Goal: Task Accomplishment & Management: Manage account settings

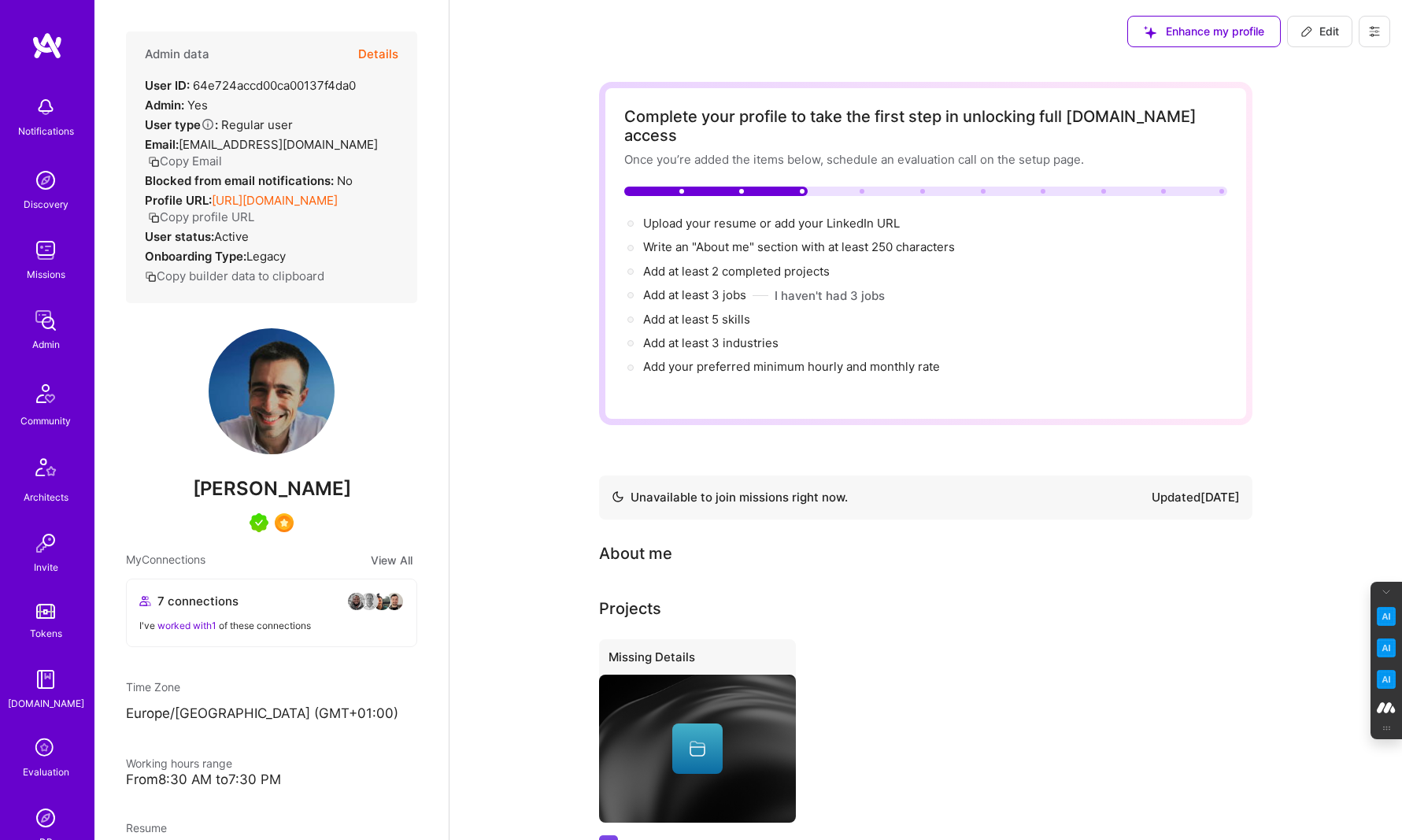
click at [1383, 32] on button at bounding box center [1374, 32] width 32 height 32
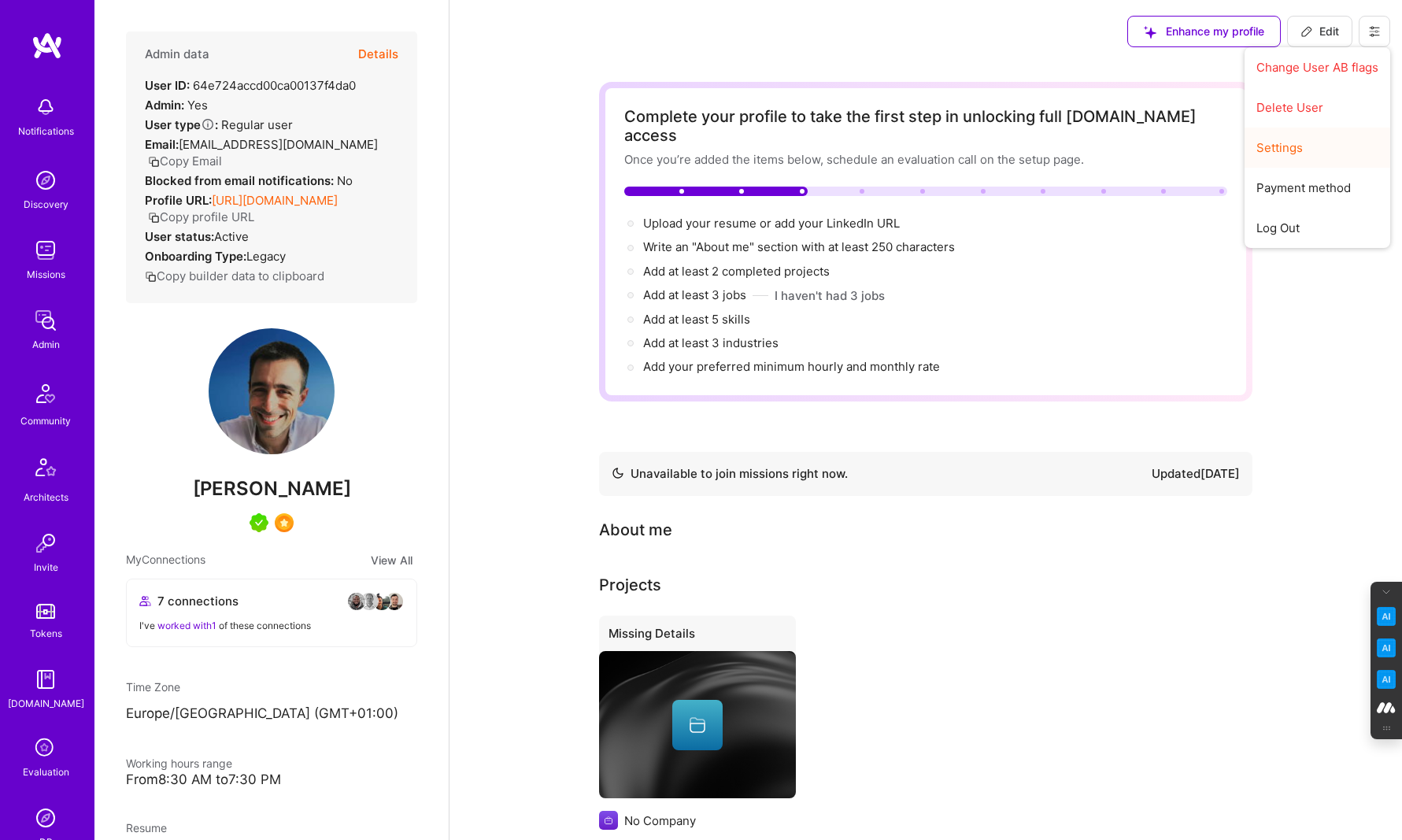
click at [1286, 151] on button "Settings" at bounding box center [1317, 148] width 146 height 40
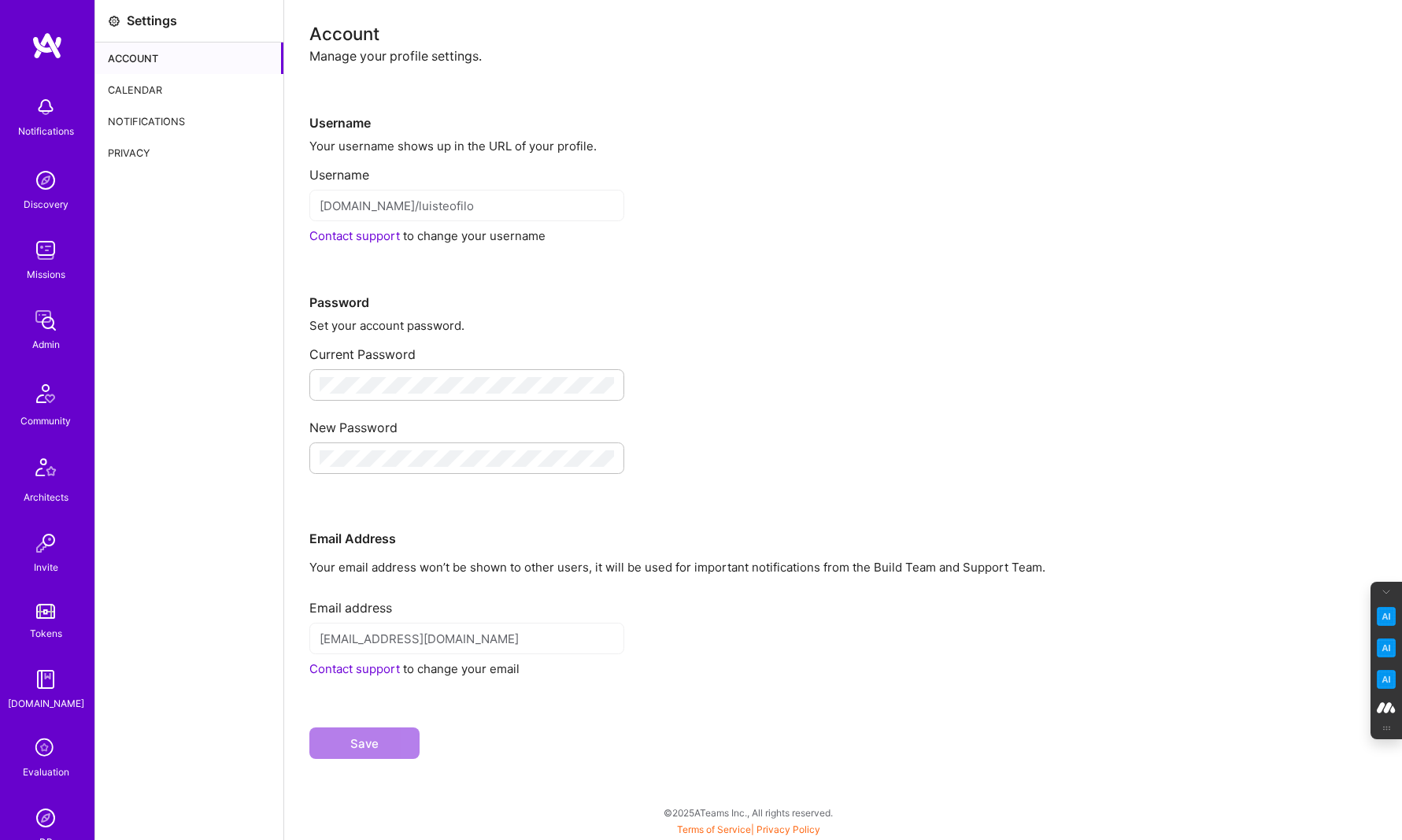
click at [148, 81] on div "Calendar" at bounding box center [189, 90] width 188 height 32
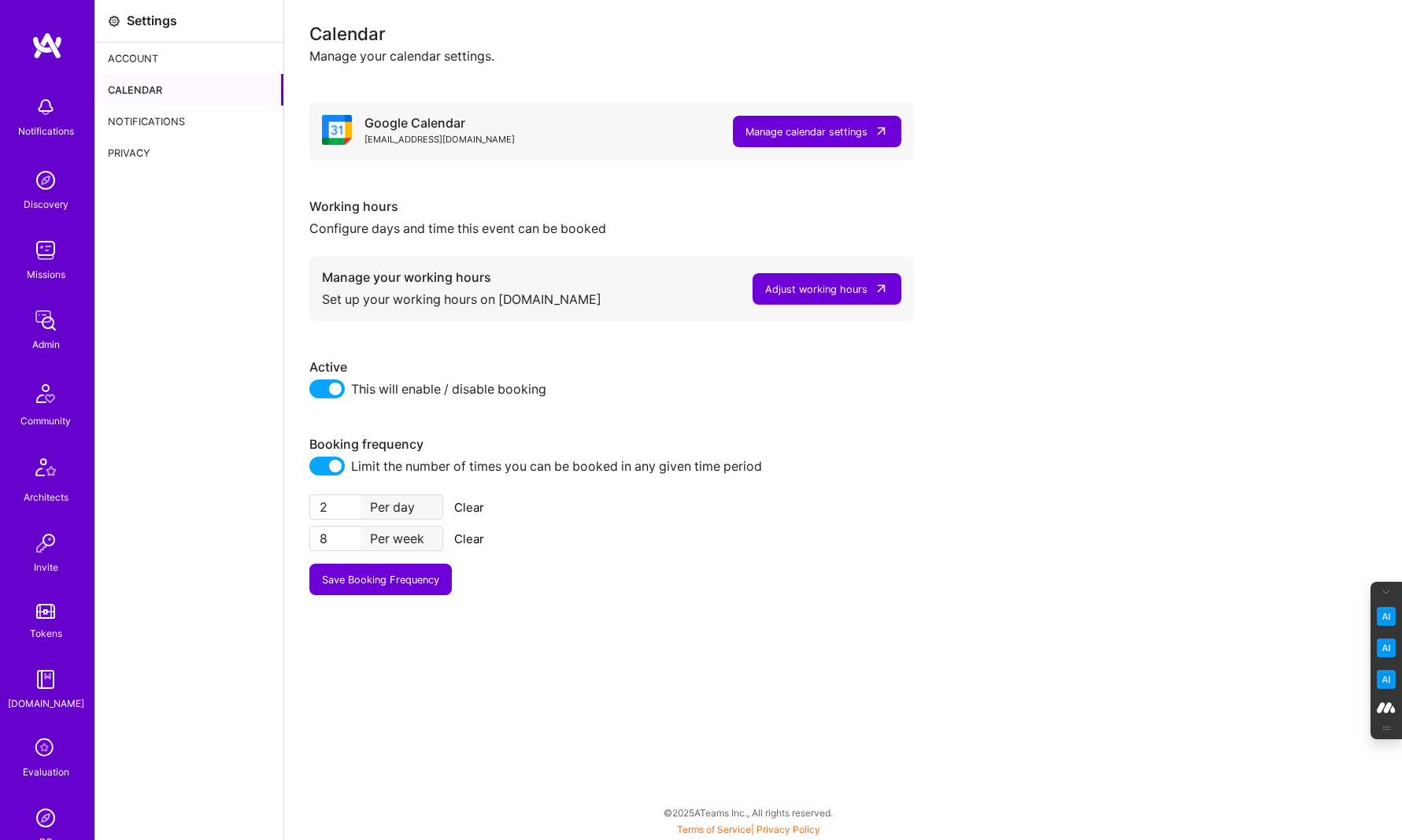
click at [318, 385] on span at bounding box center [327, 388] width 35 height 19
click at [313, 393] on input "checkbox" at bounding box center [313, 393] width 0 height 0
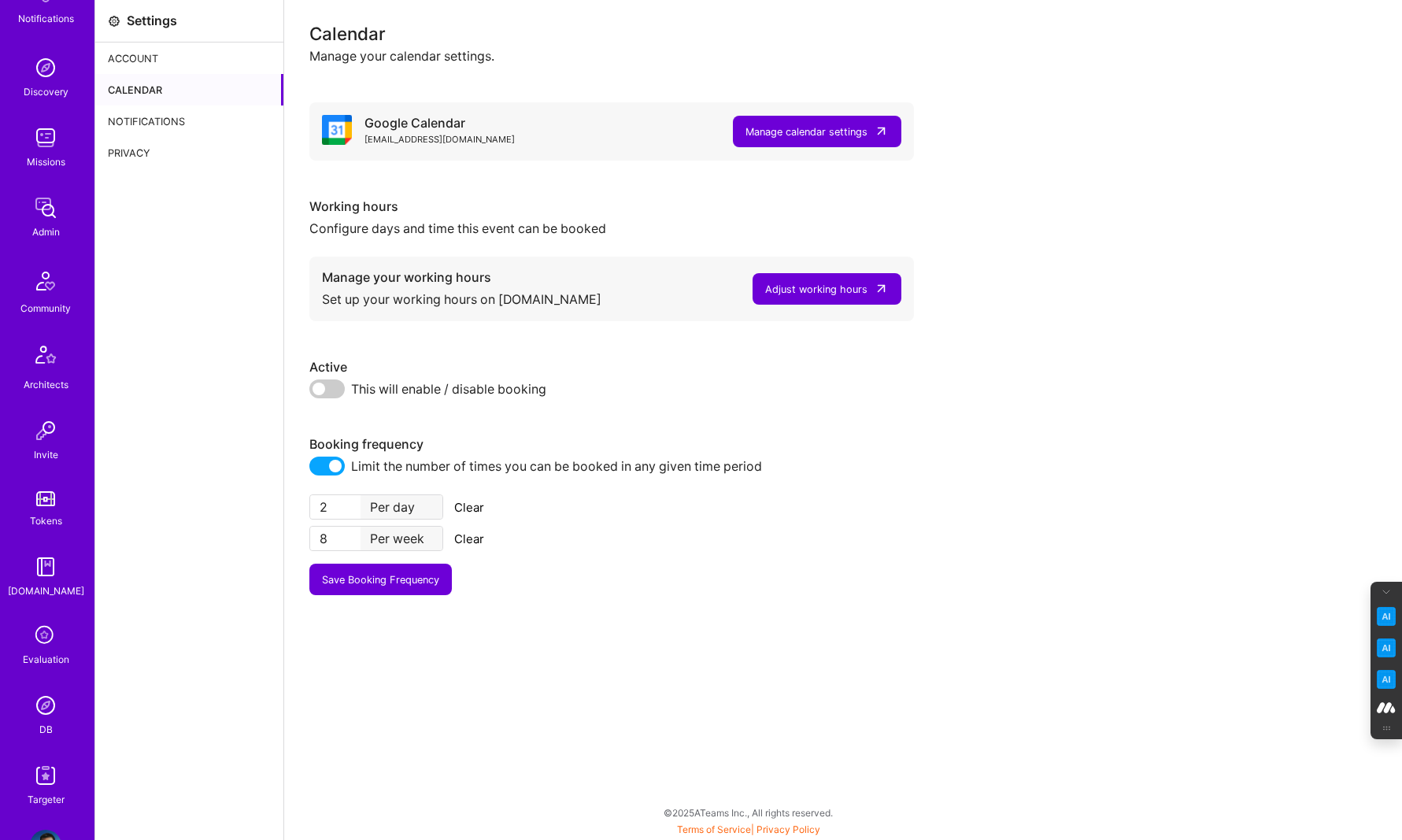
scroll to position [118, 0]
click at [40, 634] on icon at bounding box center [46, 631] width 30 height 30
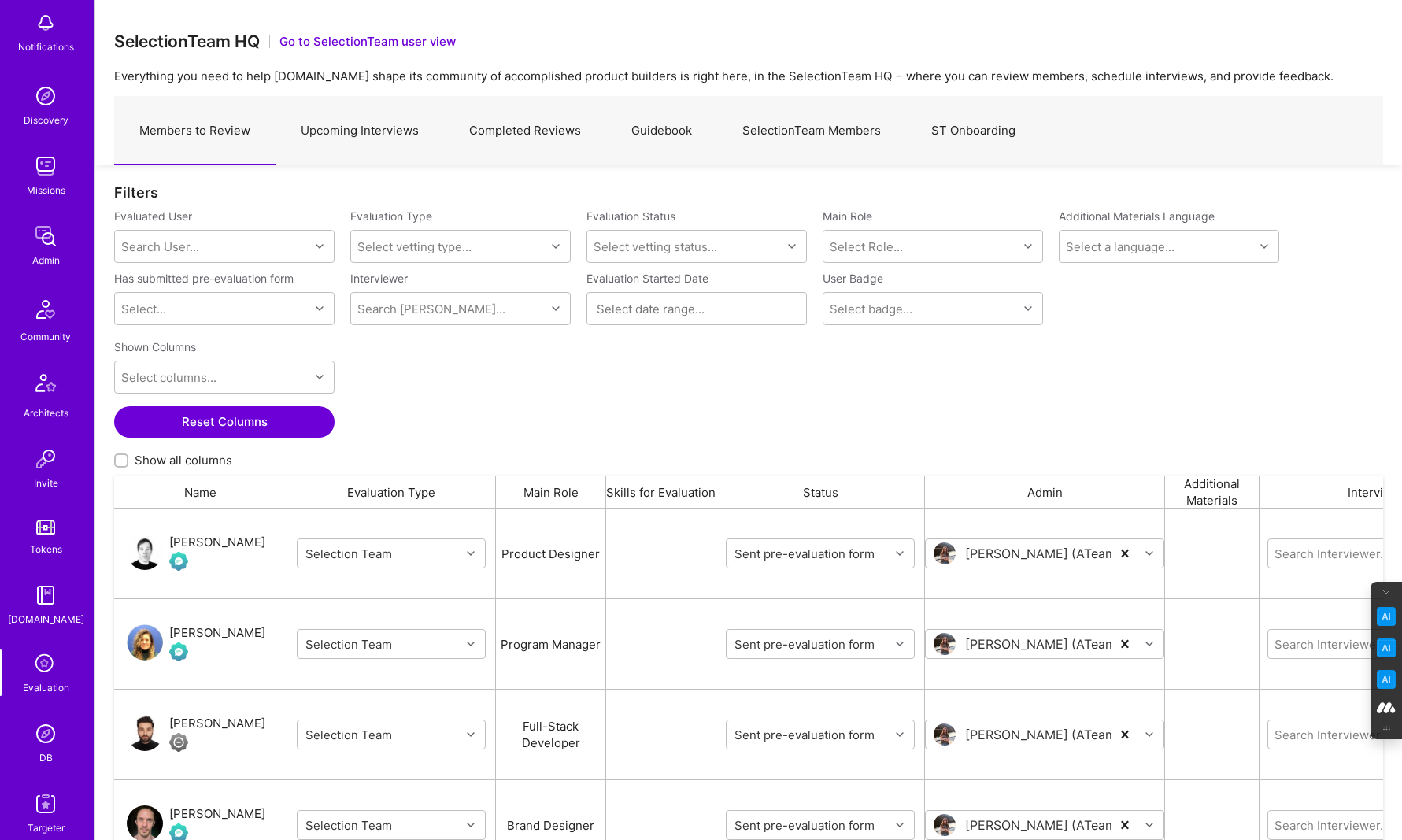
scroll to position [103, 0]
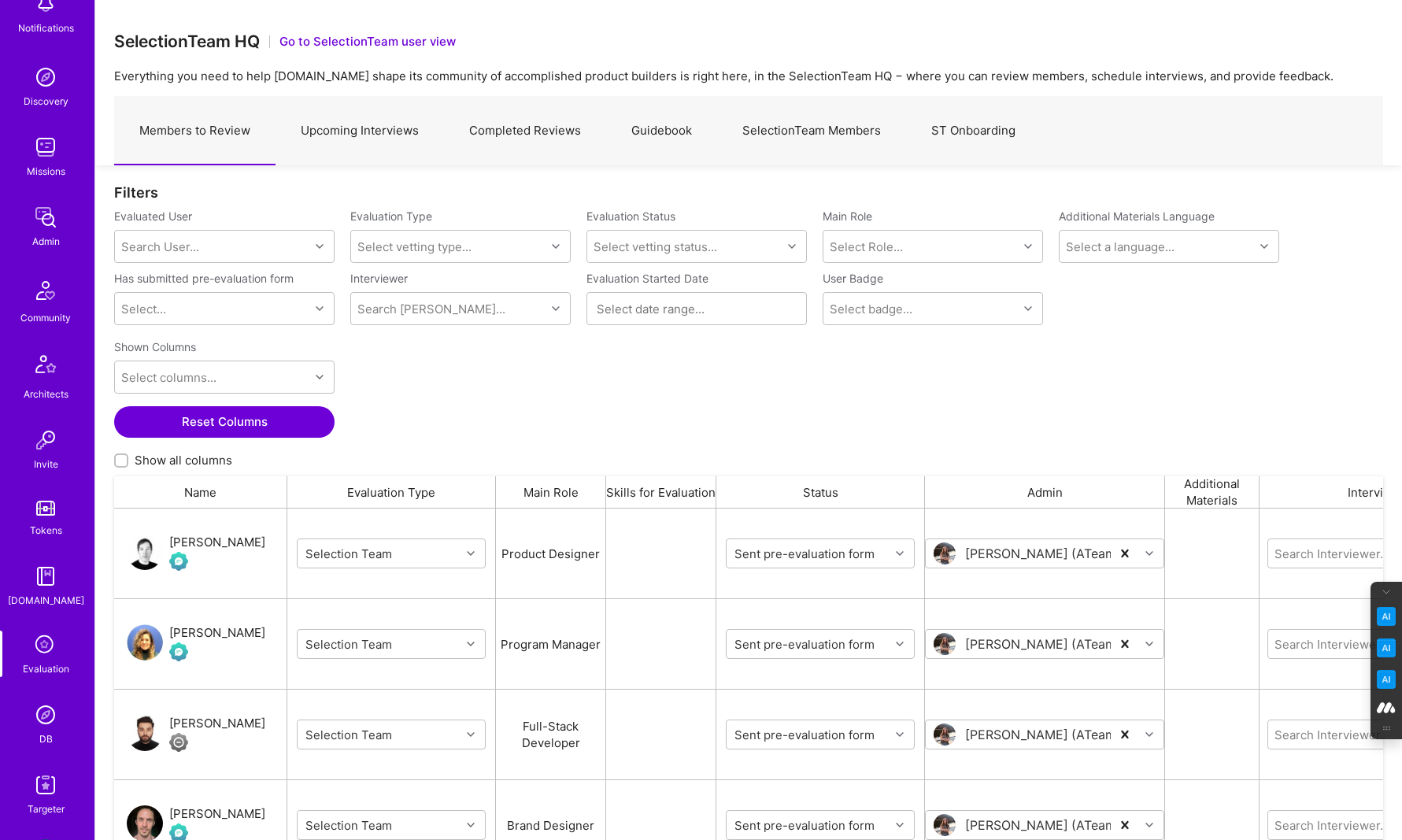
click at [790, 127] on link "SelectionTeam Members" at bounding box center [811, 131] width 189 height 68
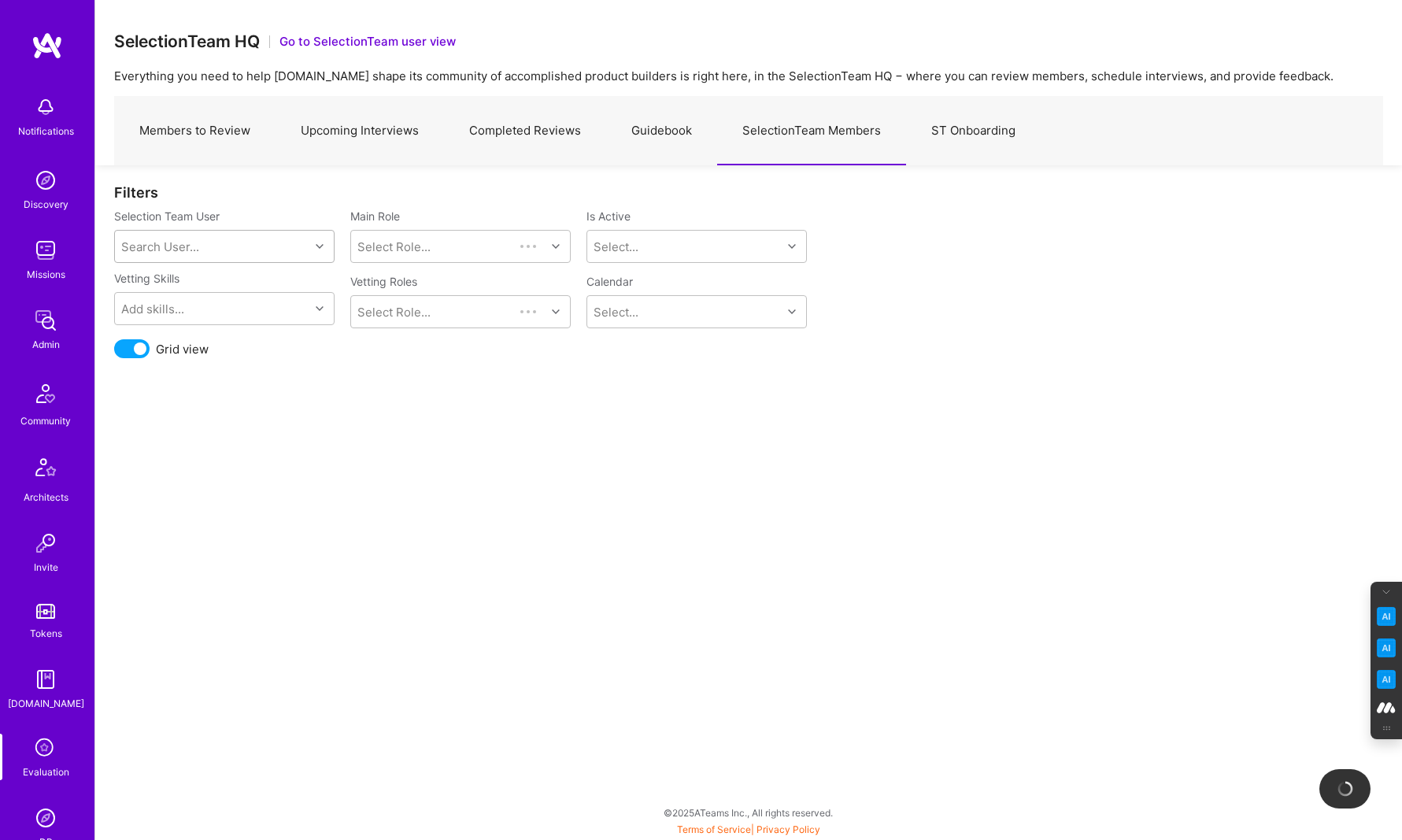
click at [187, 246] on div "Search User..." at bounding box center [159, 247] width 78 height 17
type input "[PERSON_NAME]"
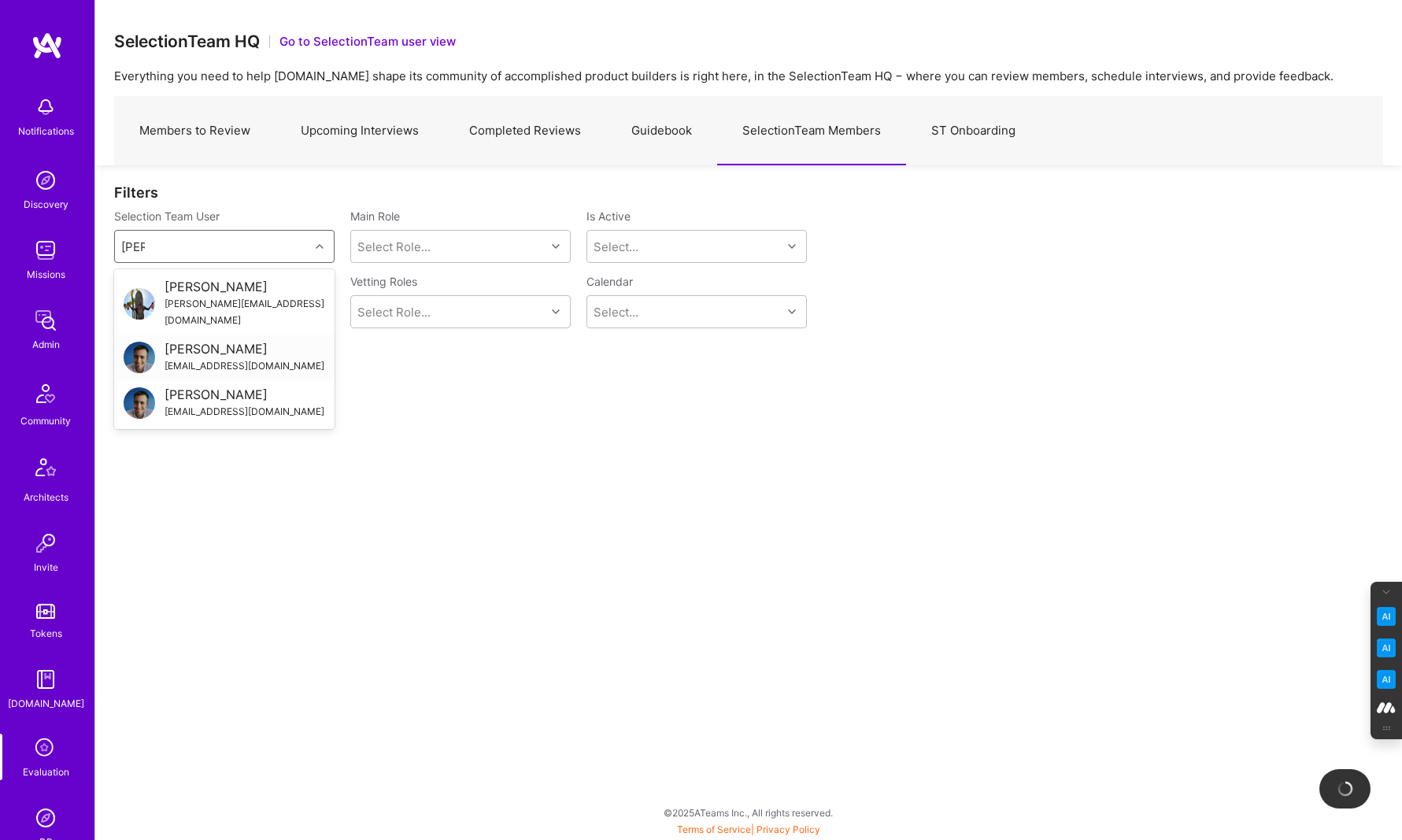
click at [213, 358] on div "[EMAIL_ADDRESS][DOMAIN_NAME]" at bounding box center [244, 366] width 160 height 17
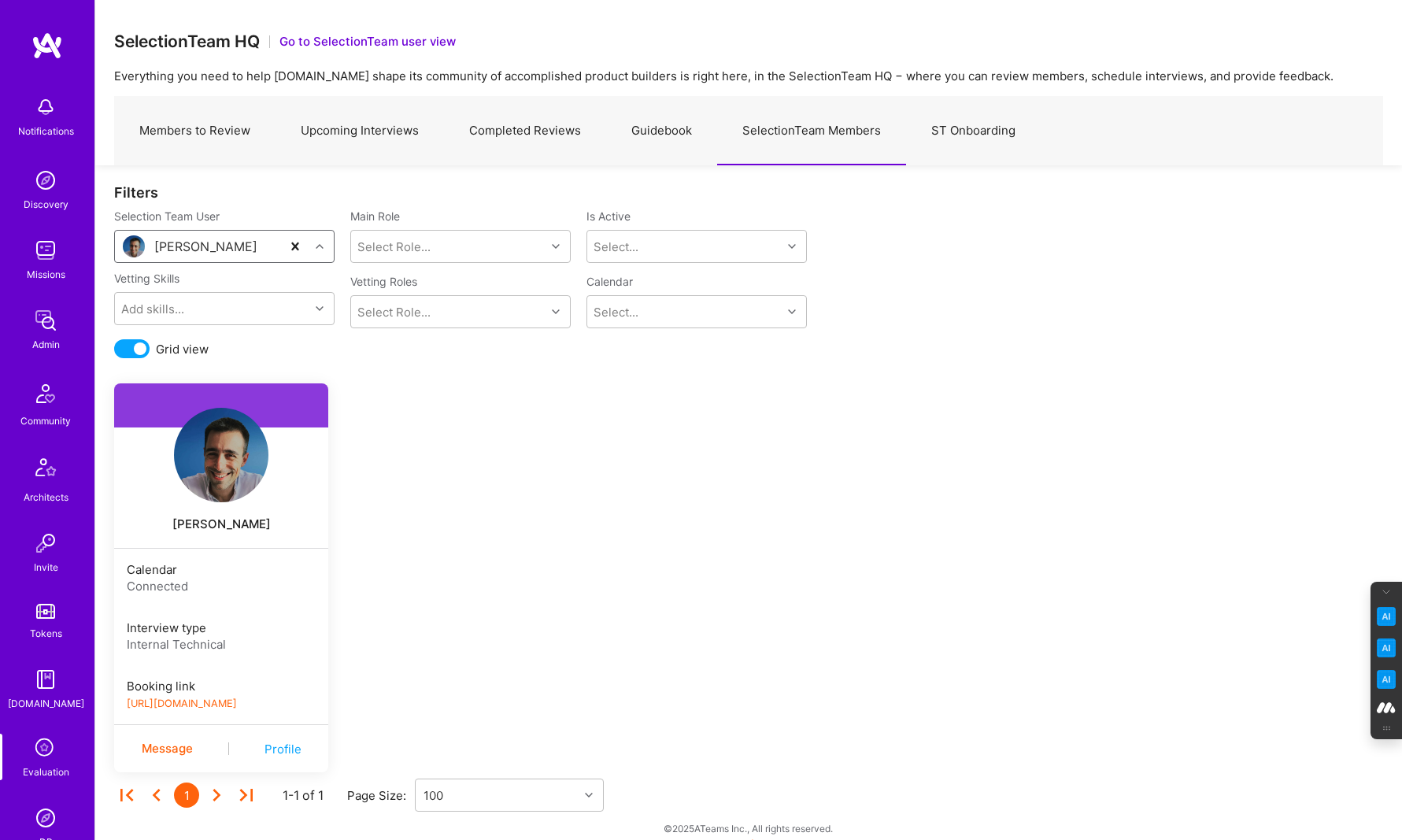
click at [237, 701] on link "[URL][DOMAIN_NAME]" at bounding box center [182, 703] width 110 height 12
click at [225, 468] on img at bounding box center [221, 454] width 94 height 94
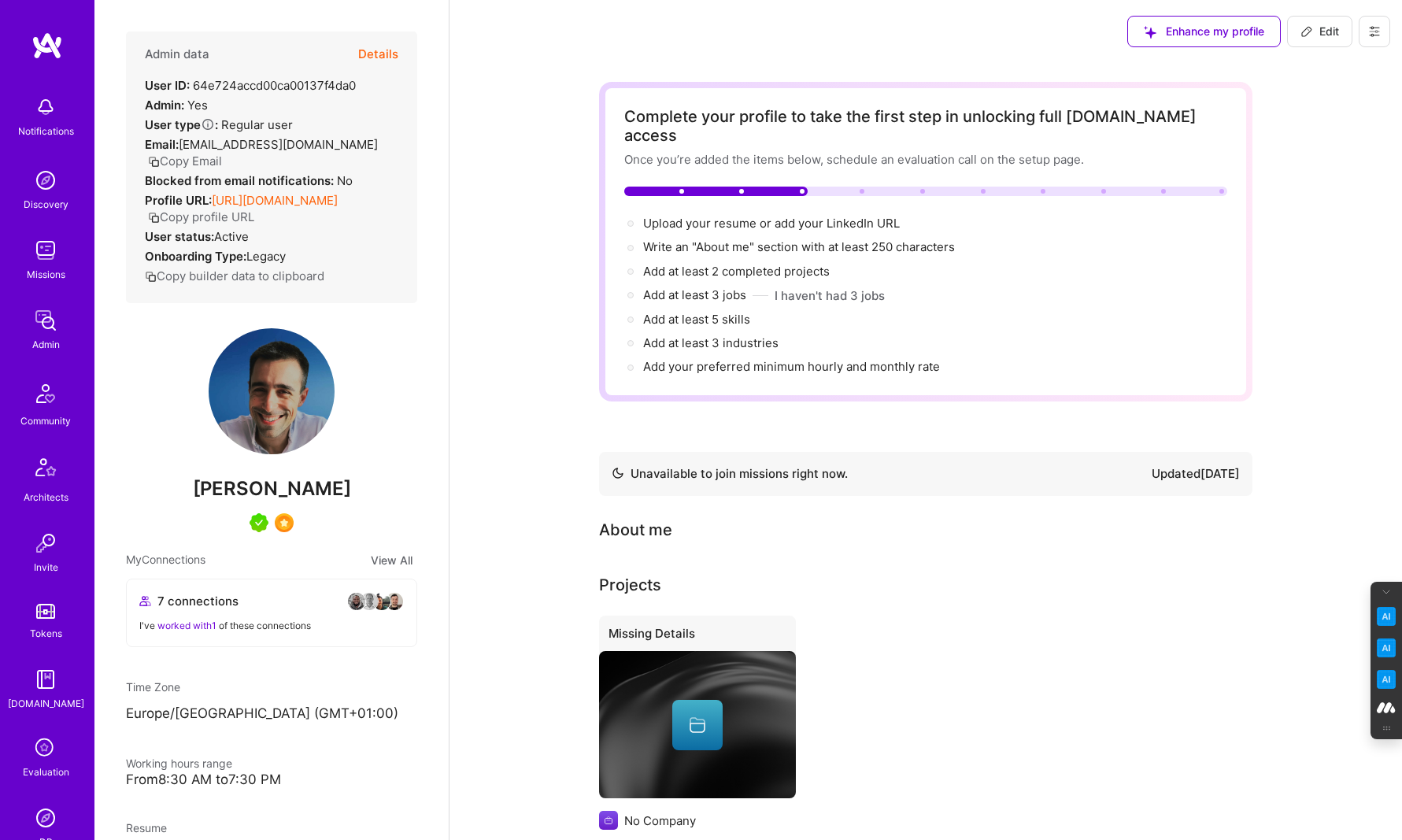
click at [1377, 33] on icon at bounding box center [1374, 31] width 13 height 12
click at [1295, 152] on button "Settings" at bounding box center [1317, 148] width 146 height 40
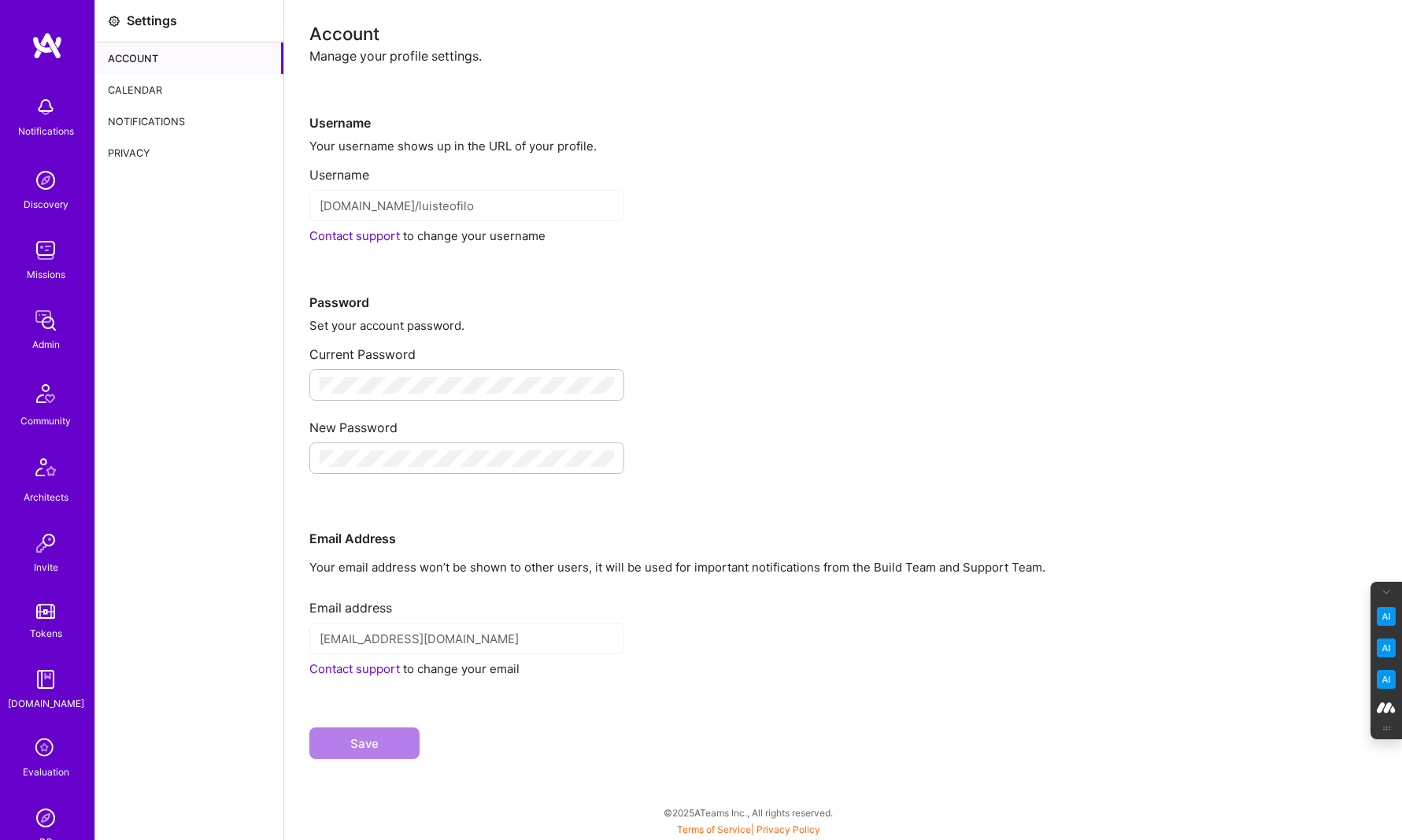
click at [138, 92] on div "Calendar" at bounding box center [189, 90] width 188 height 32
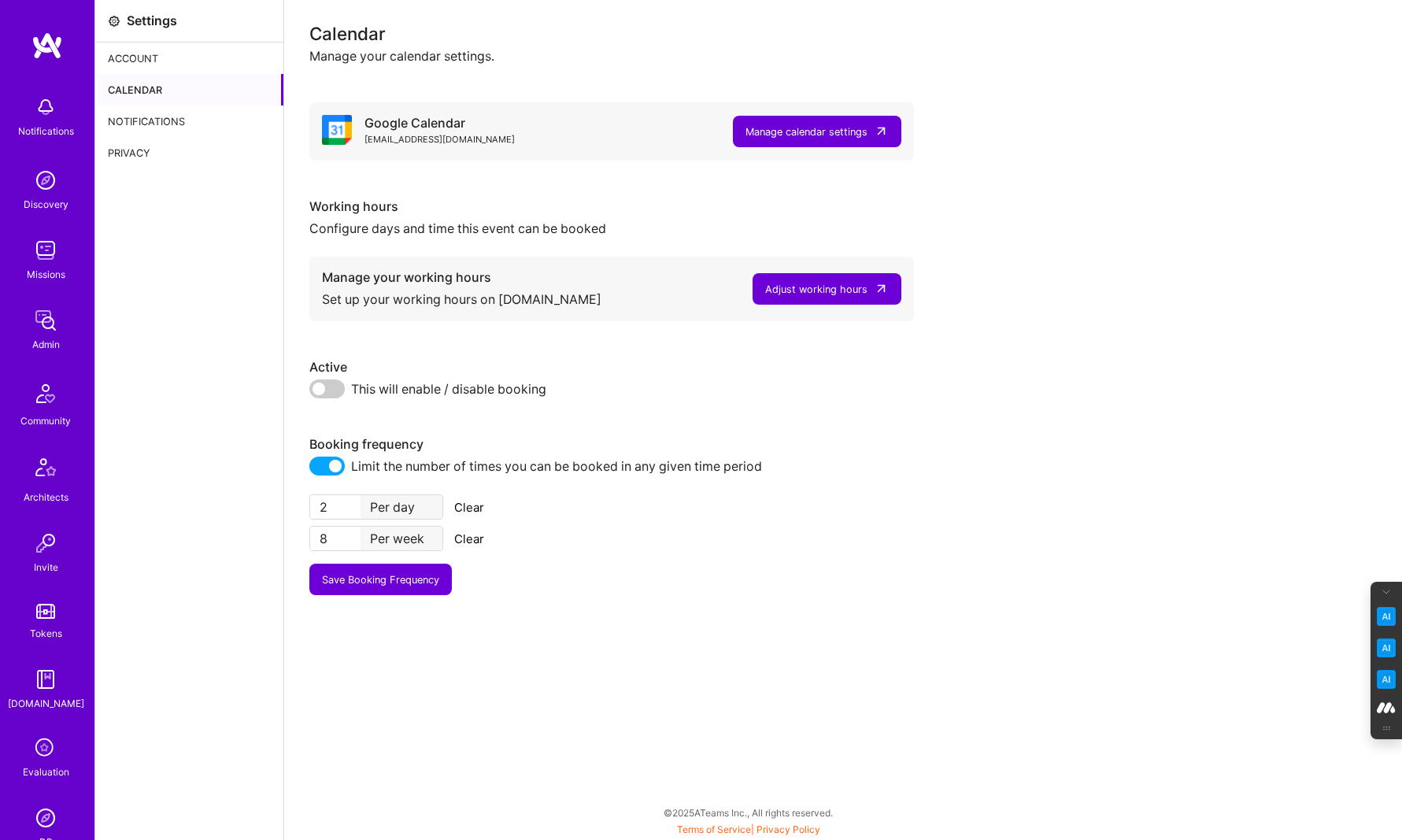
click at [834, 282] on div "Adjust working hours" at bounding box center [816, 289] width 103 height 17
click at [40, 673] on icon at bounding box center [46, 677] width 30 height 30
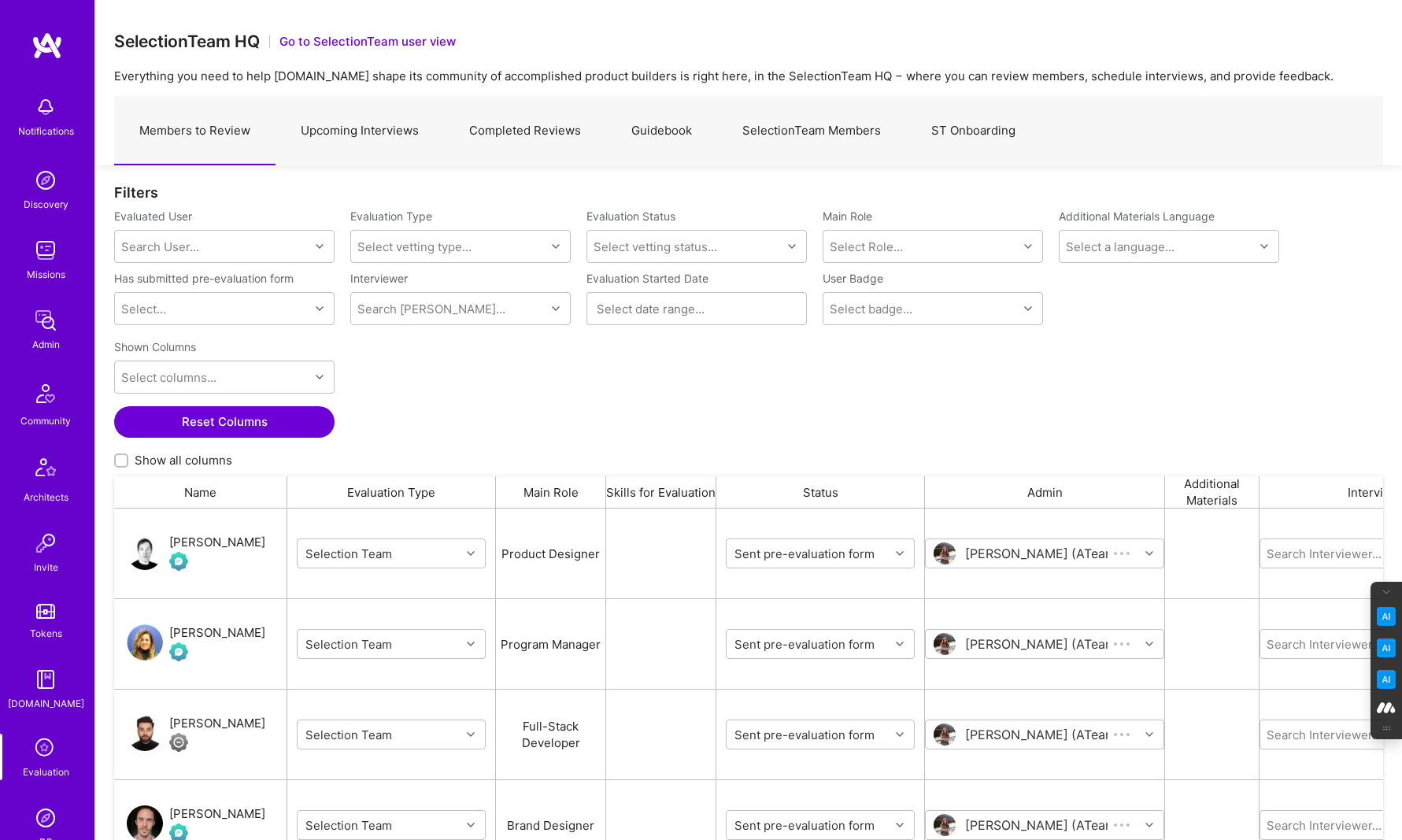
scroll to position [674, 1269]
click at [809, 126] on link "SelectionTeam Members" at bounding box center [811, 131] width 189 height 68
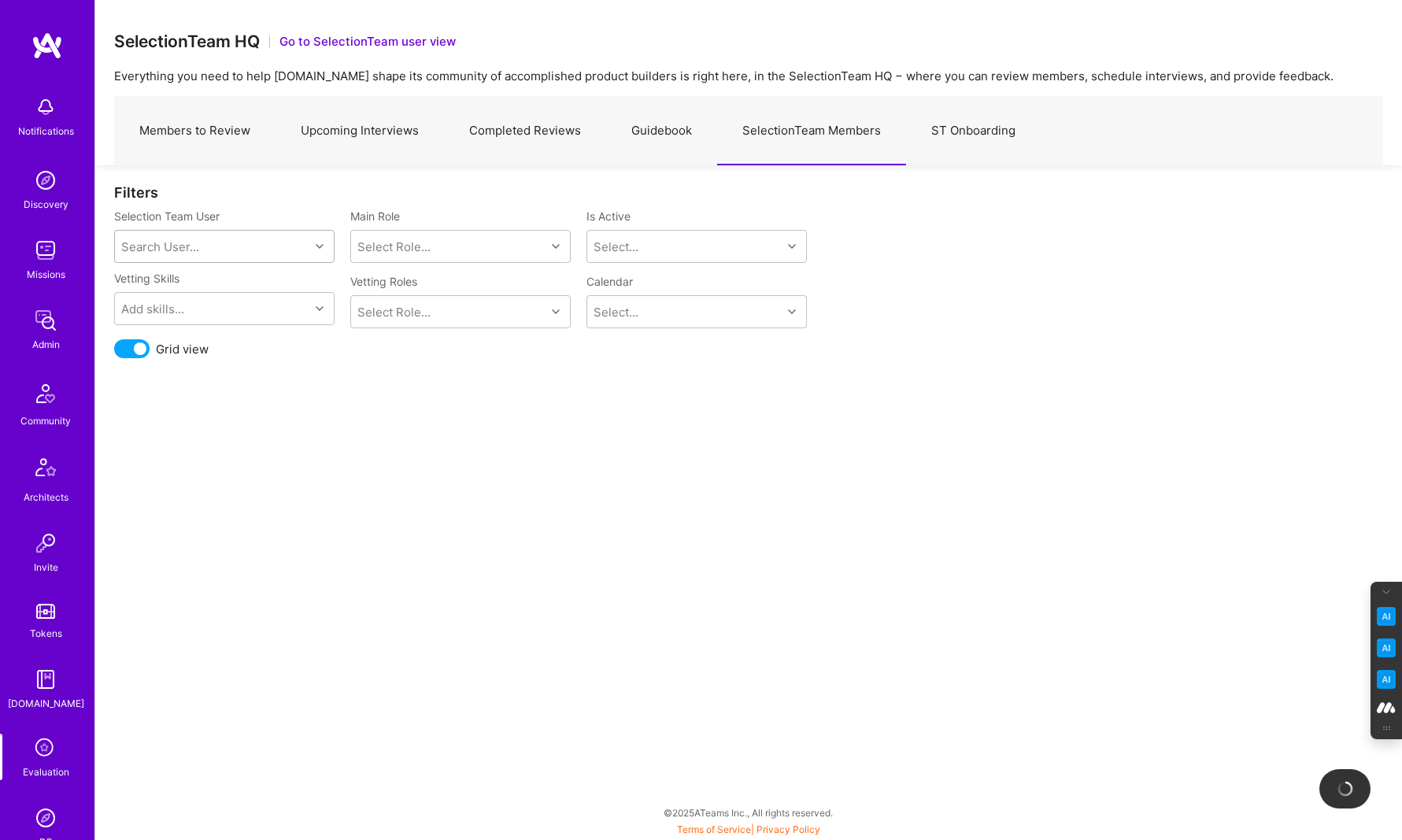
click at [258, 246] on div "Search User..." at bounding box center [212, 247] width 194 height 32
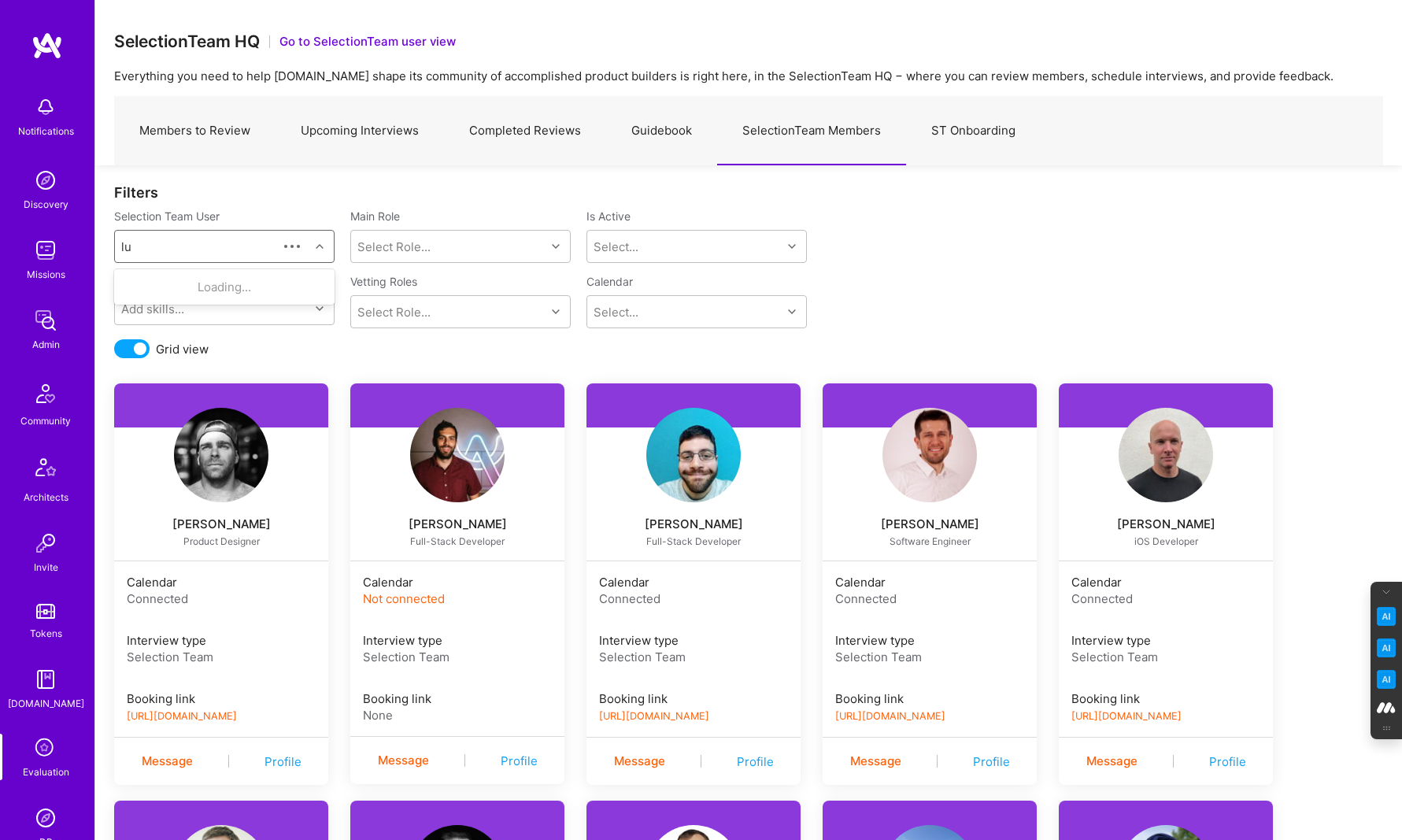
type input "l"
click at [694, 247] on div "Select..." at bounding box center [684, 247] width 194 height 32
click at [648, 287] on div "Yes" at bounding box center [697, 287] width 220 height 29
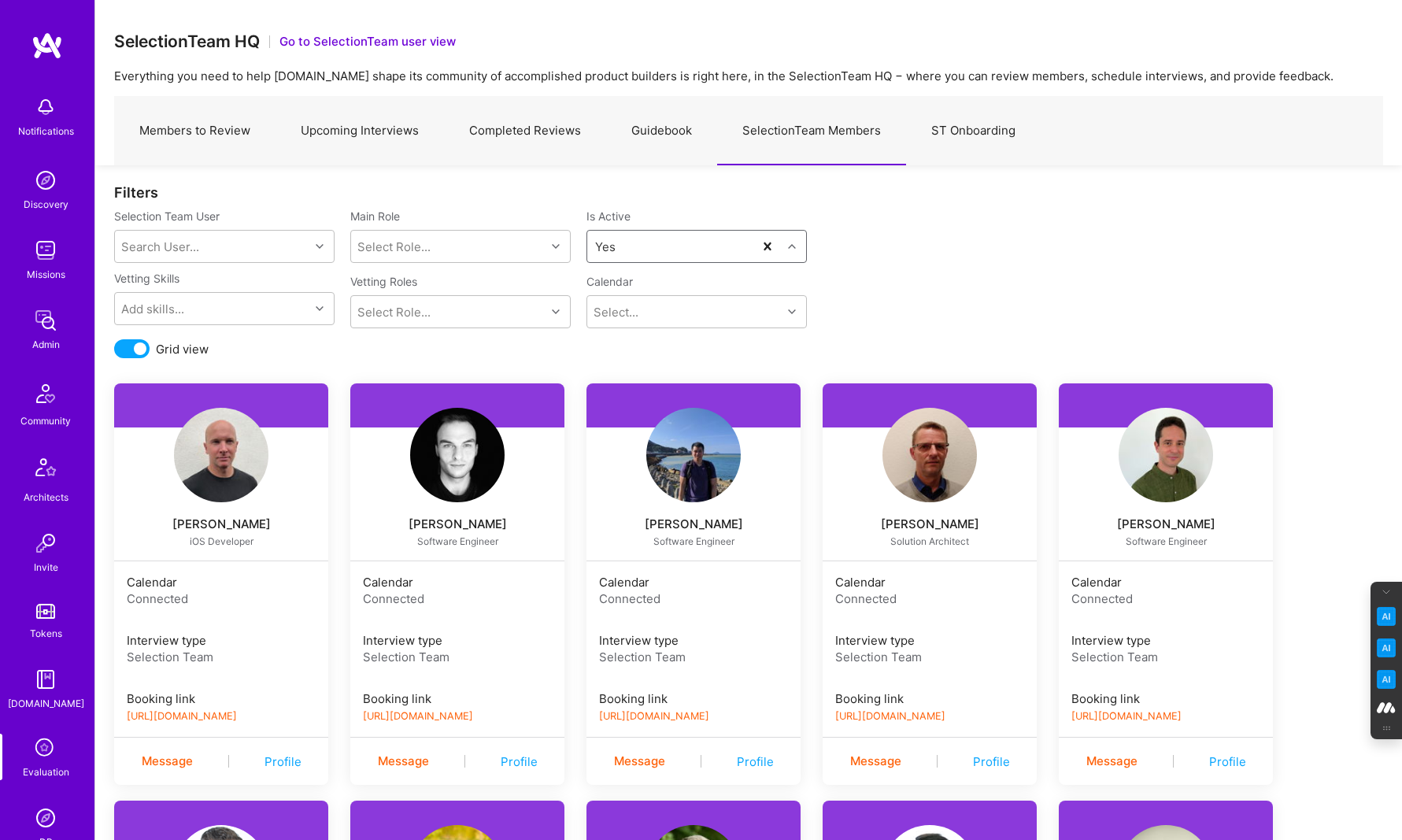
click at [355, 127] on link "Upcoming Interviews" at bounding box center [360, 131] width 168 height 68
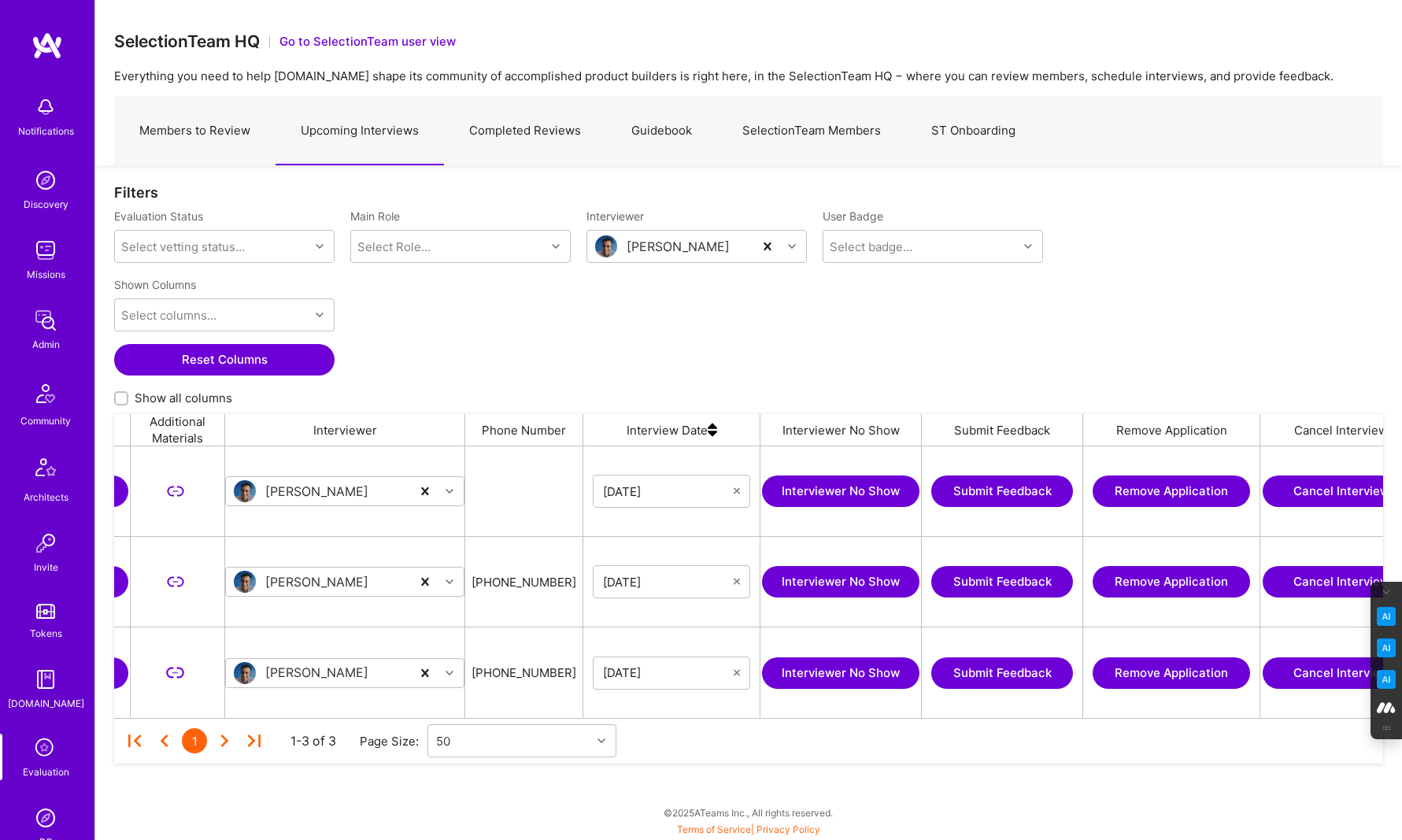
scroll to position [0, 924]
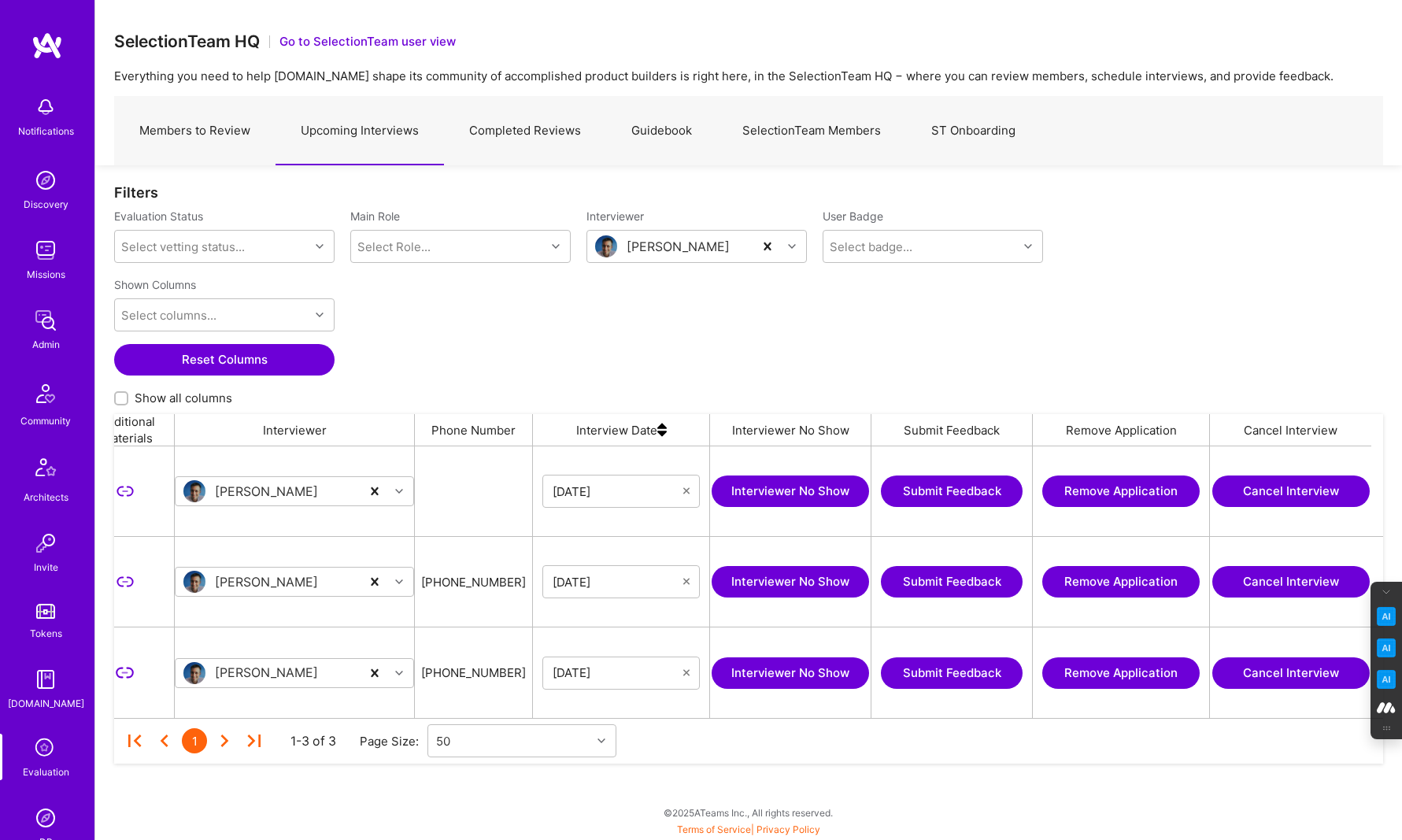
click at [1299, 492] on button "Cancel Interview" at bounding box center [1290, 491] width 158 height 32
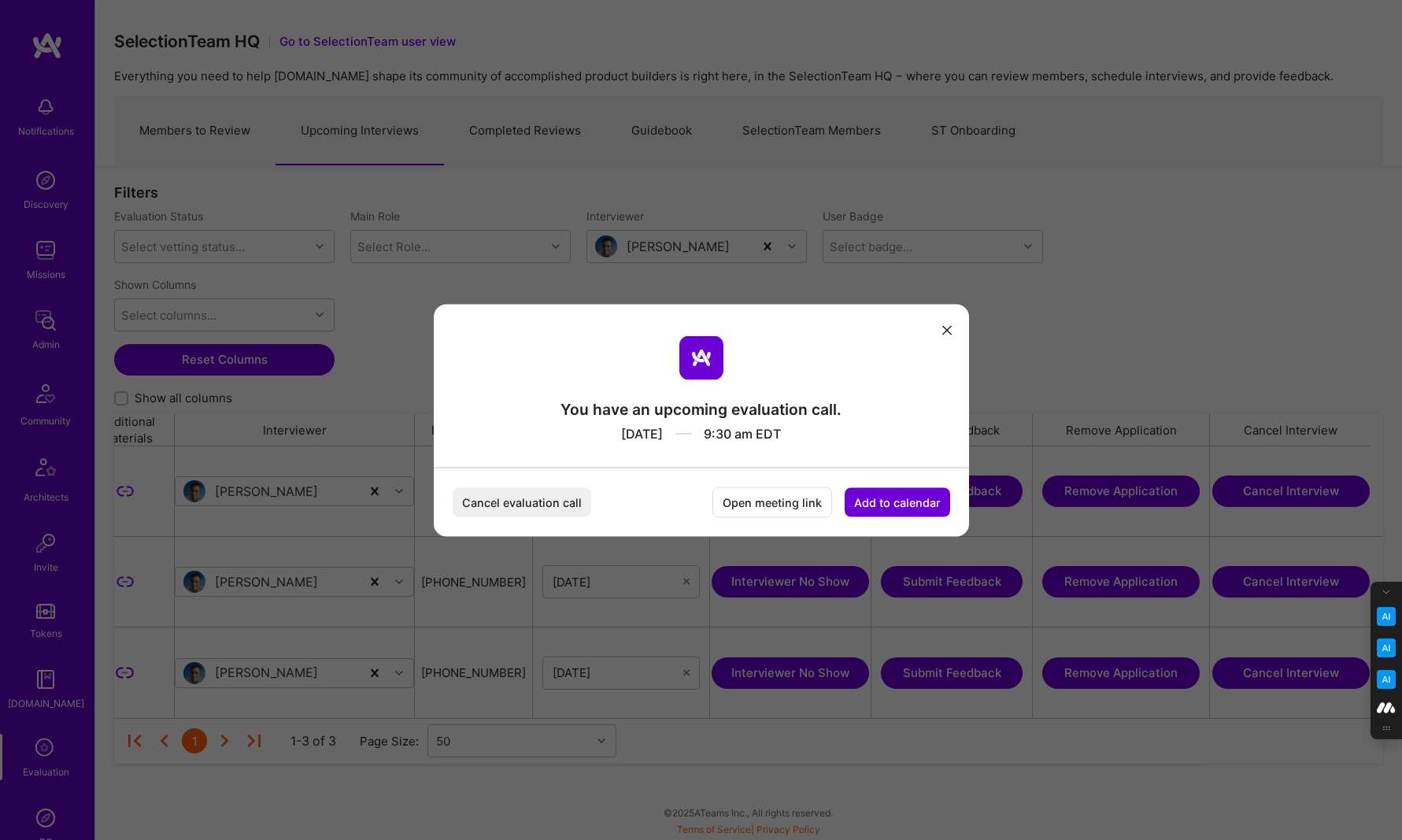
click at [525, 498] on button "Cancel evaluation call" at bounding box center [522, 502] width 138 height 29
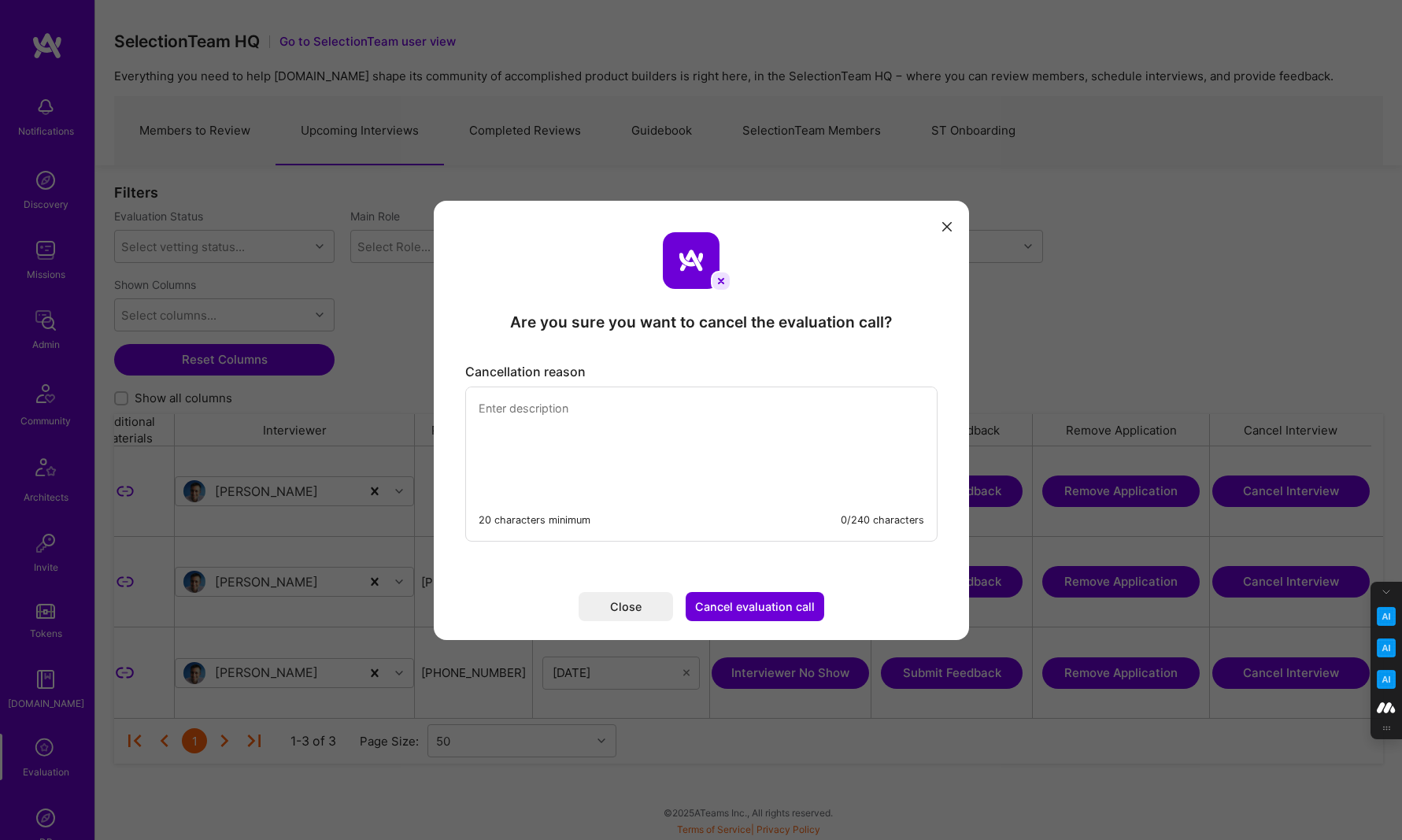
click at [523, 412] on textarea "modal" at bounding box center [701, 441] width 471 height 108
type textarea "Canceling this eval call since [PERSON_NAME] is OOO next week and the calendar …"
click at [744, 608] on button "Cancel evaluation call" at bounding box center [755, 606] width 138 height 29
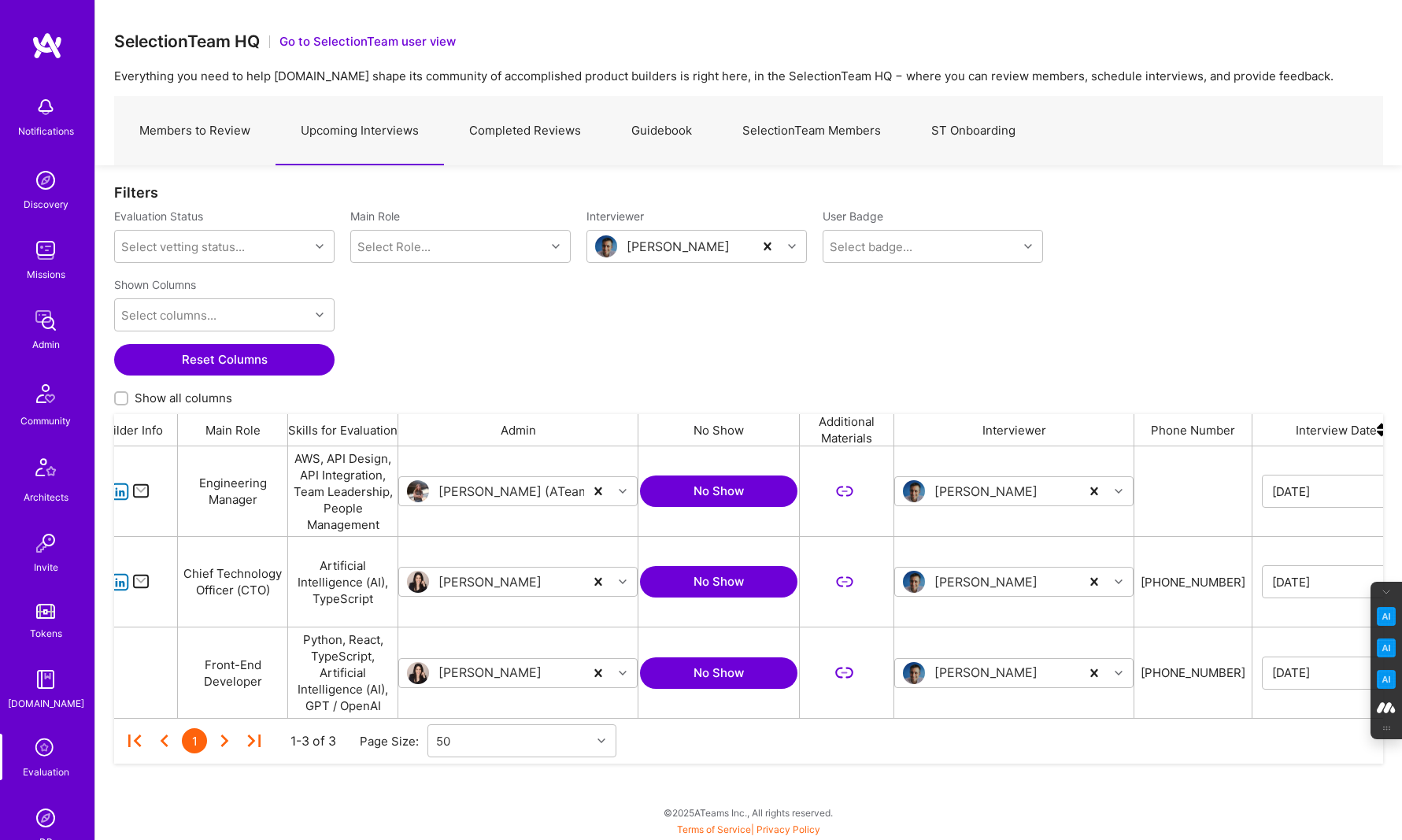
scroll to position [0, 0]
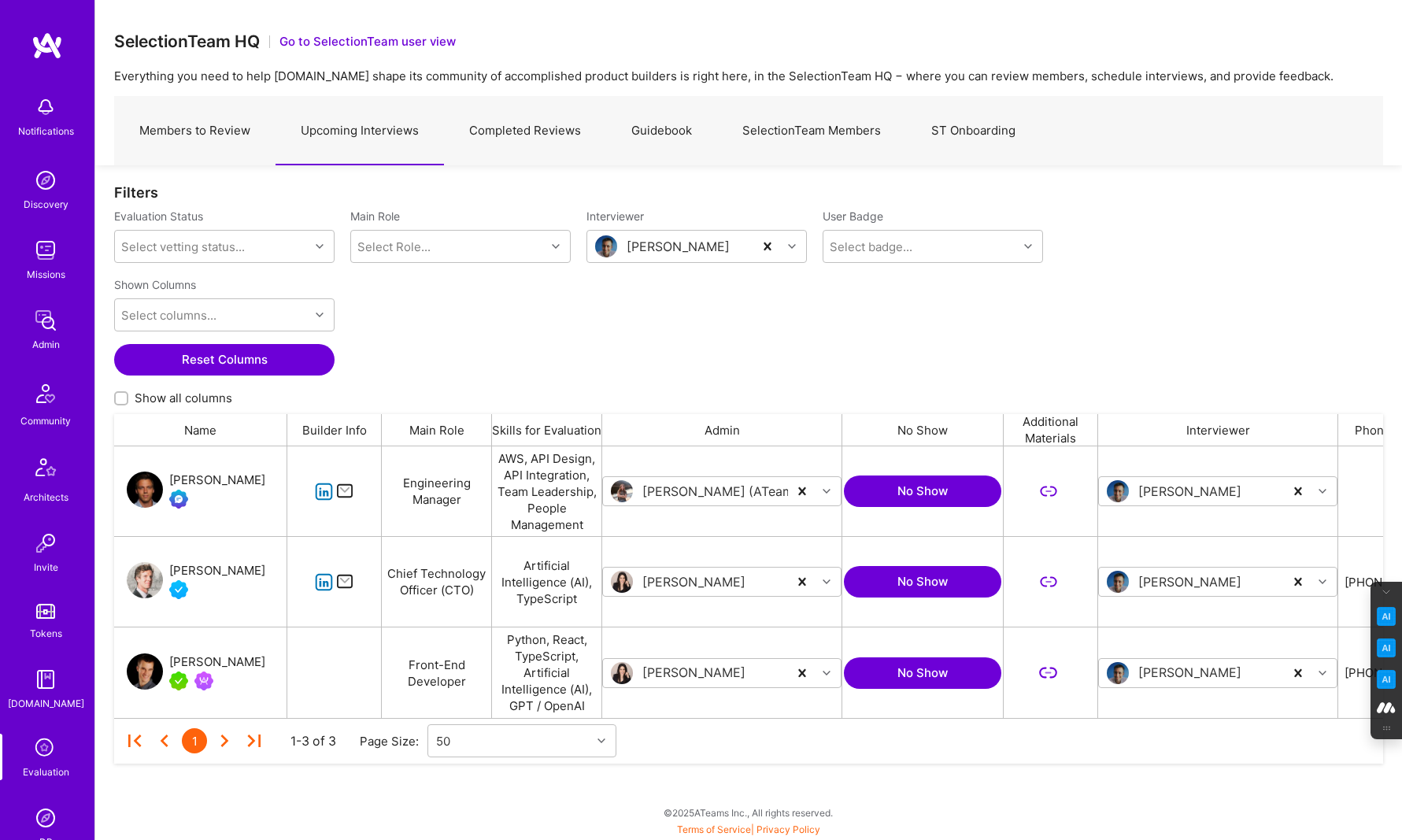
click at [801, 111] on link "SelectionTeam Members" at bounding box center [811, 131] width 189 height 68
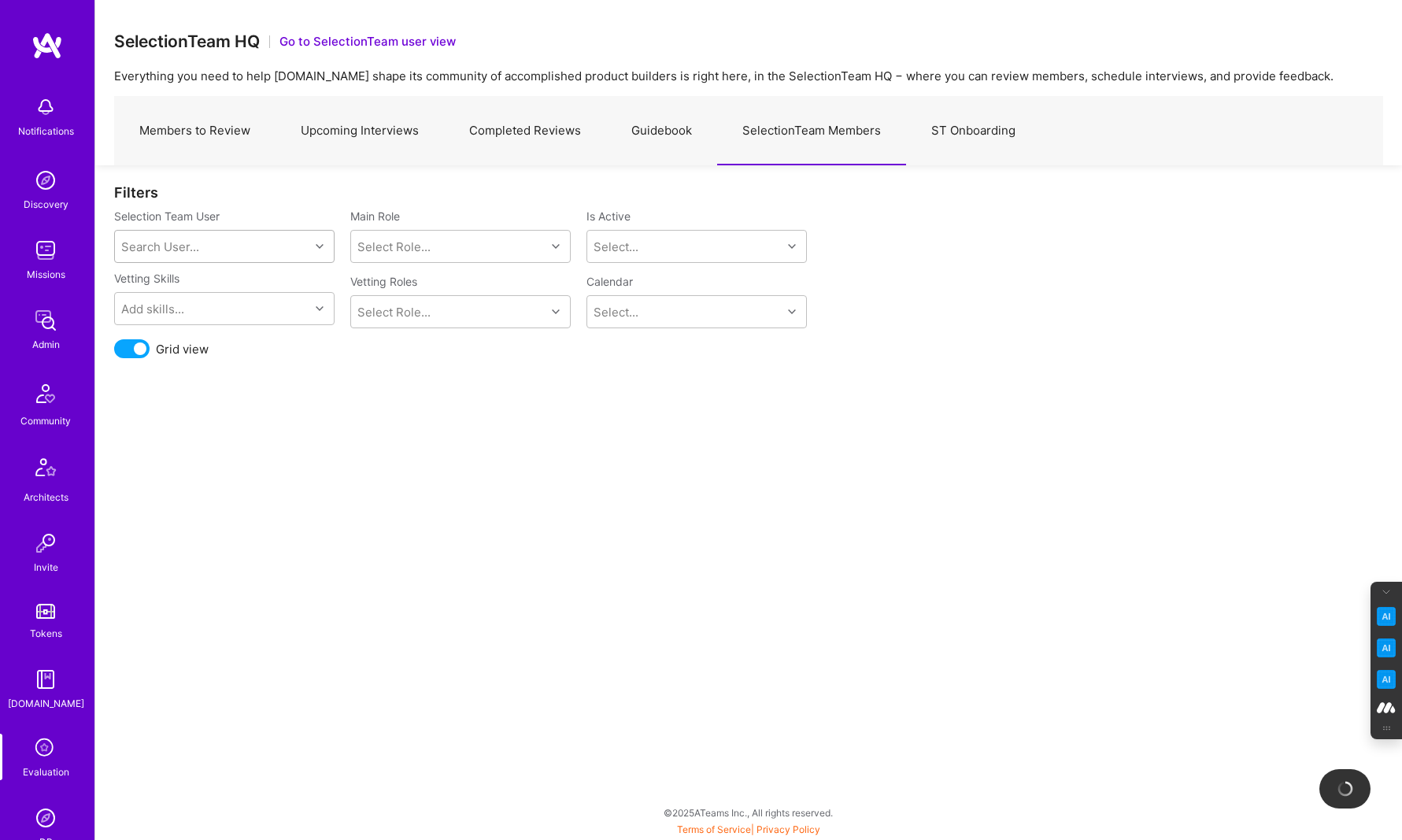
click at [199, 248] on div "Search User..." at bounding box center [212, 247] width 194 height 32
type input "[PERSON_NAME]"
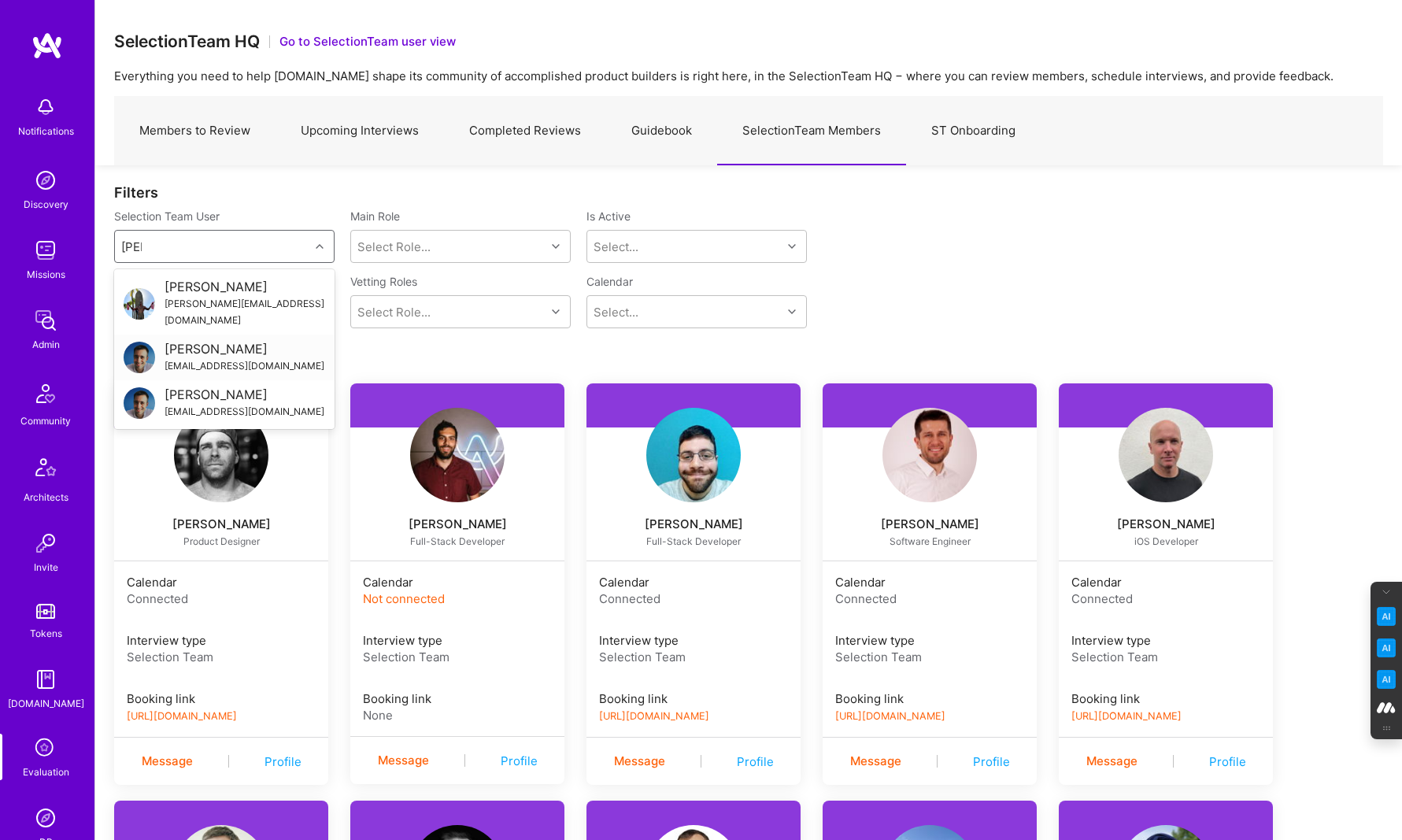
click at [208, 358] on div "[EMAIL_ADDRESS][DOMAIN_NAME]" at bounding box center [244, 366] width 160 height 17
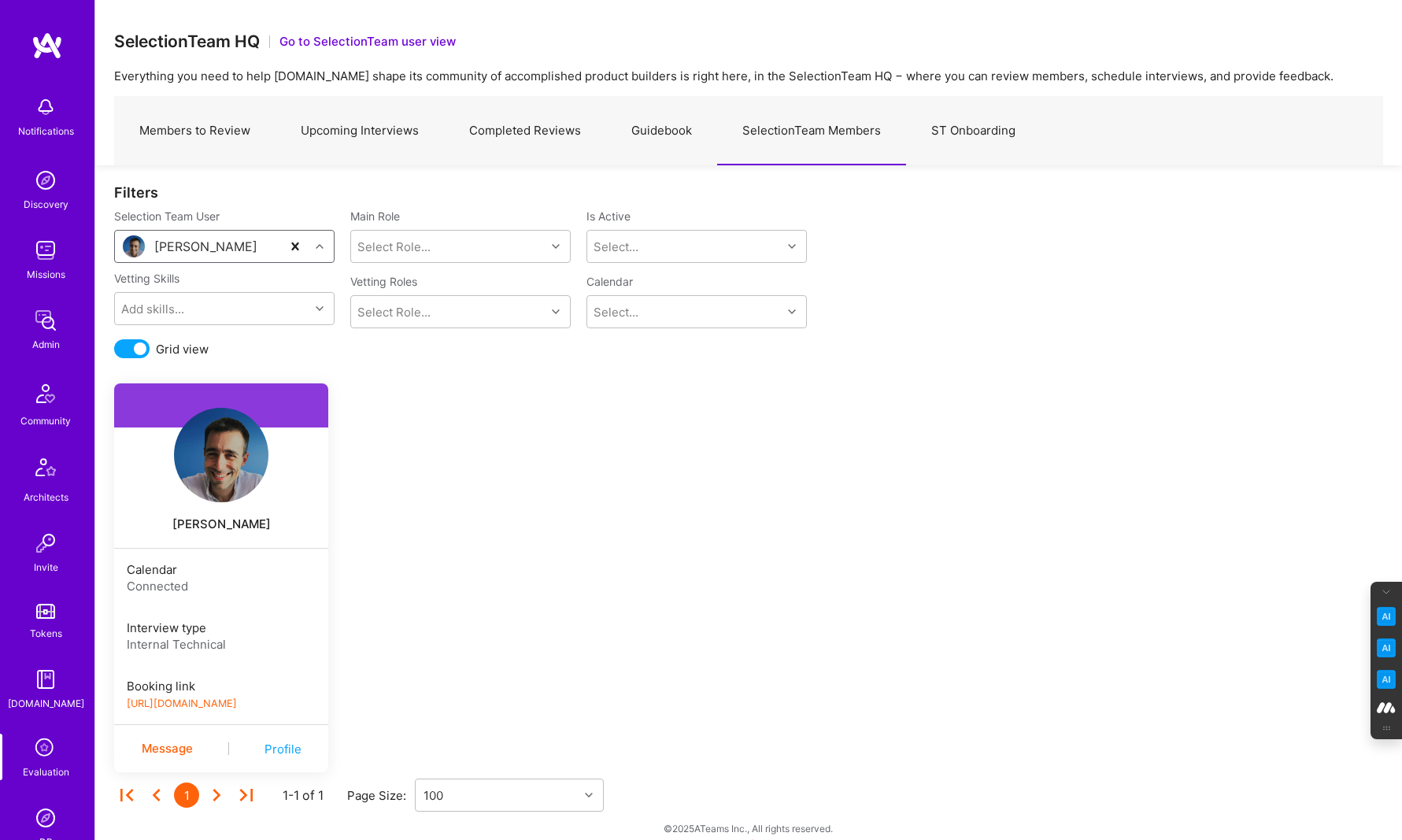
click at [221, 488] on img at bounding box center [221, 454] width 94 height 94
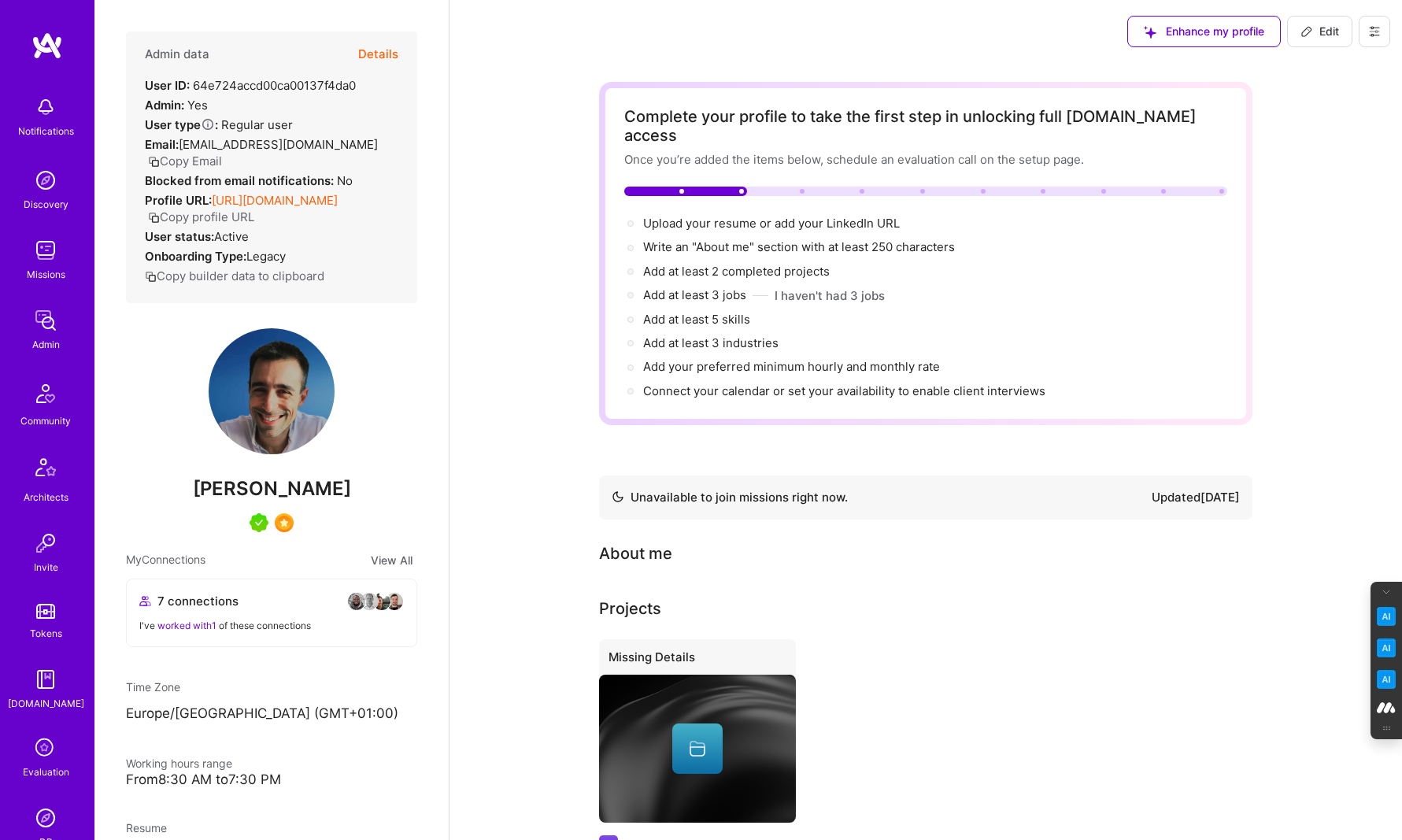
click at [374, 47] on button "Details" at bounding box center [378, 54] width 40 height 46
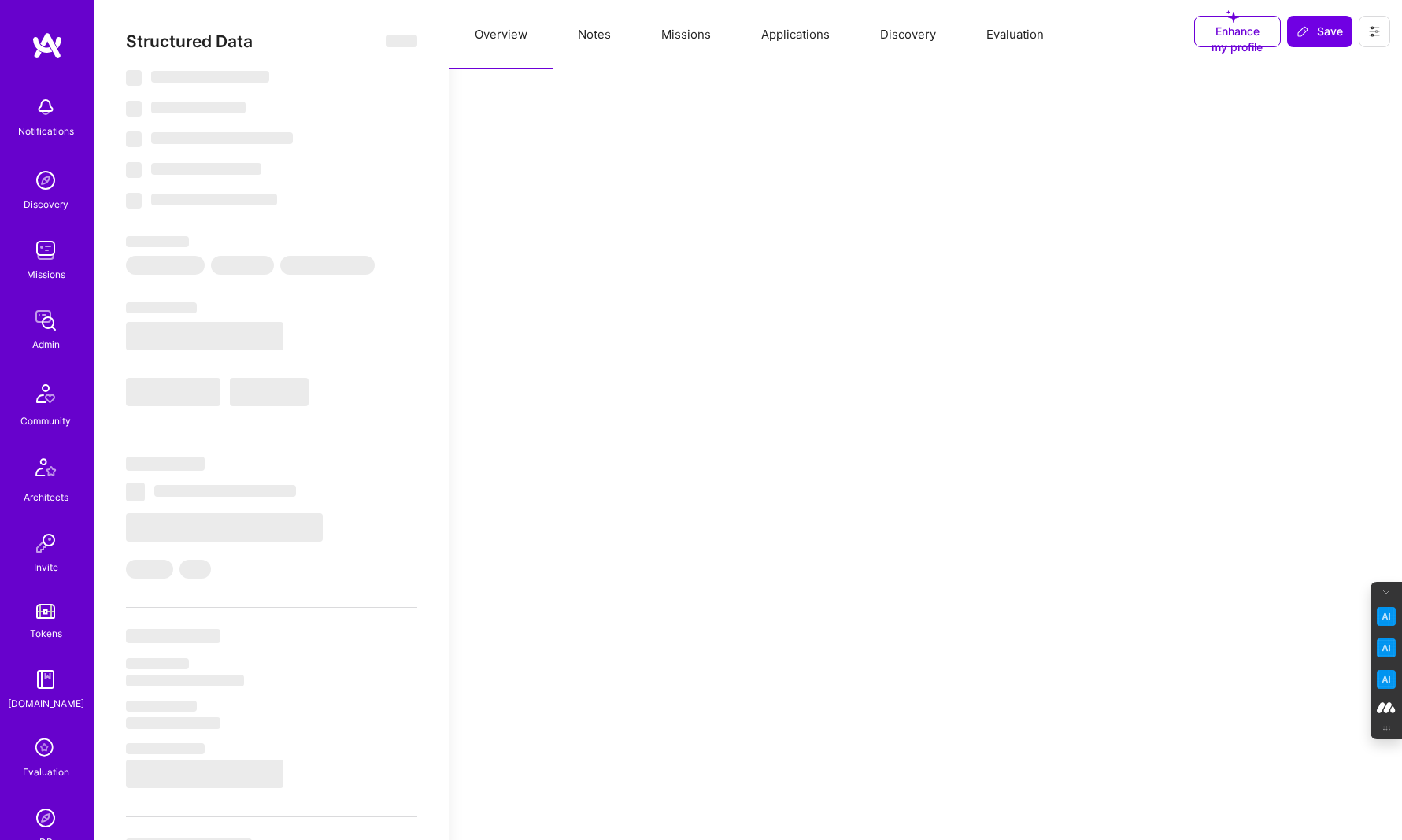
select select "Not Available"
select select "1 Month"
select select "5"
select select "7"
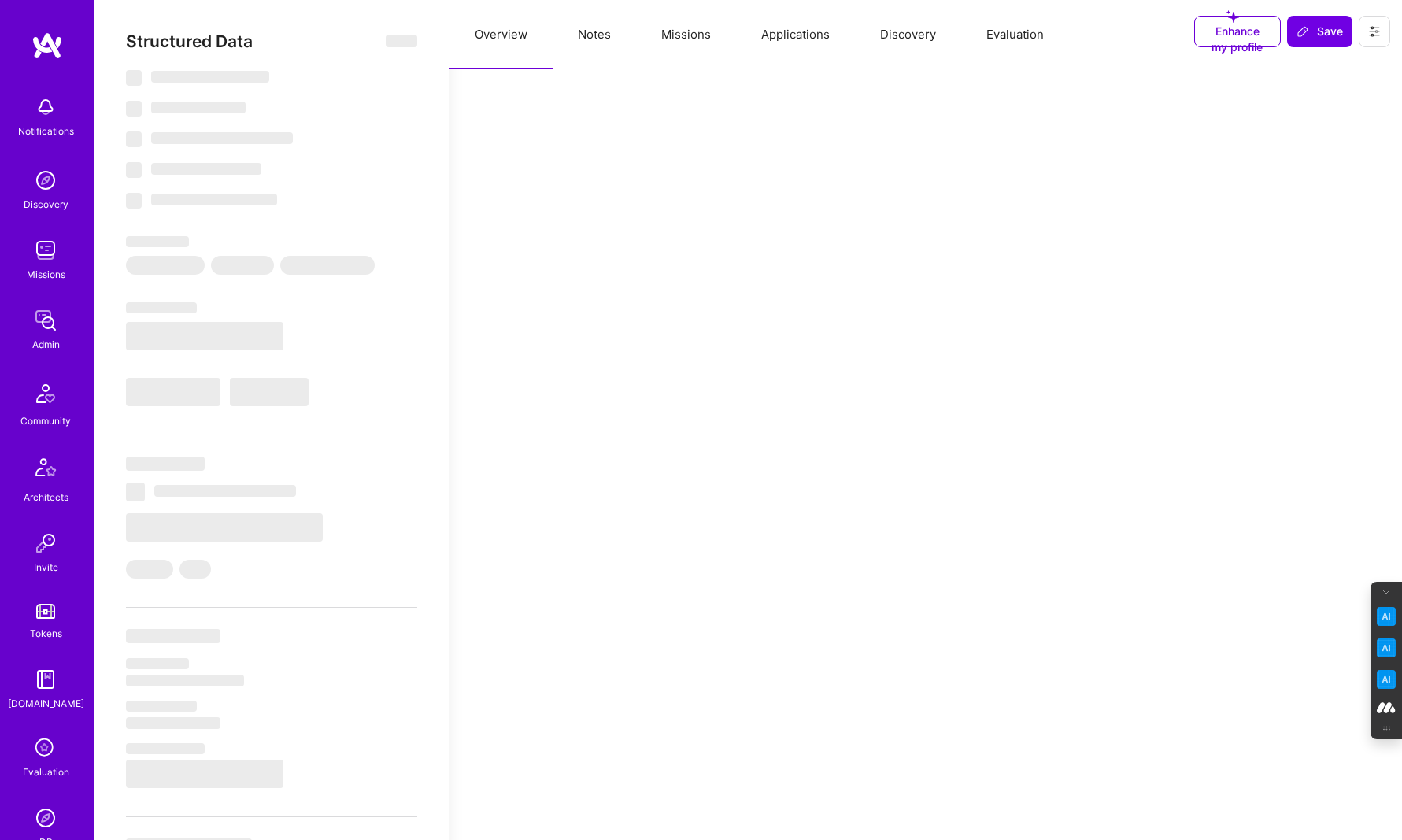
select select "7"
select select "US"
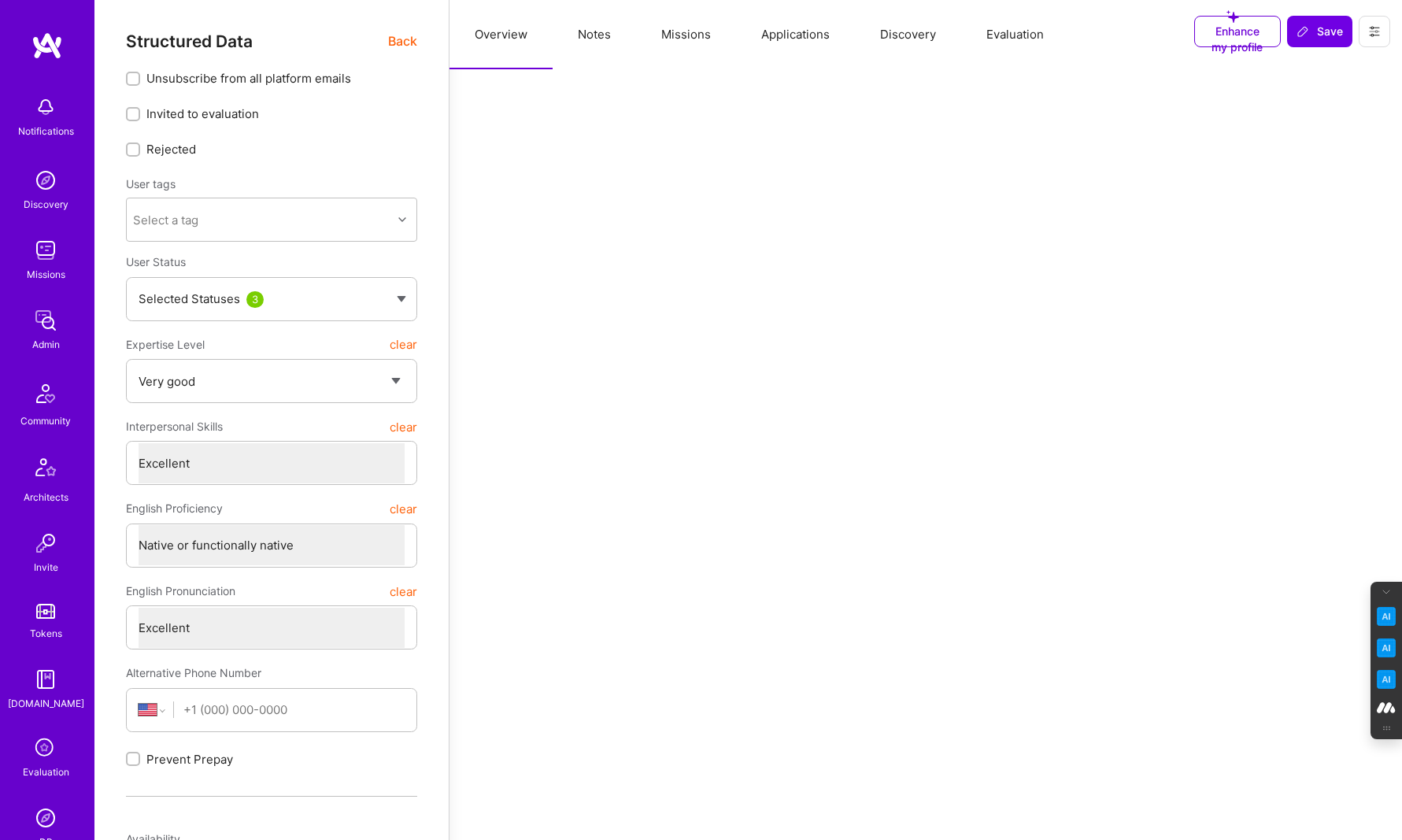
click at [398, 38] on span "Back" at bounding box center [403, 42] width 29 height 20
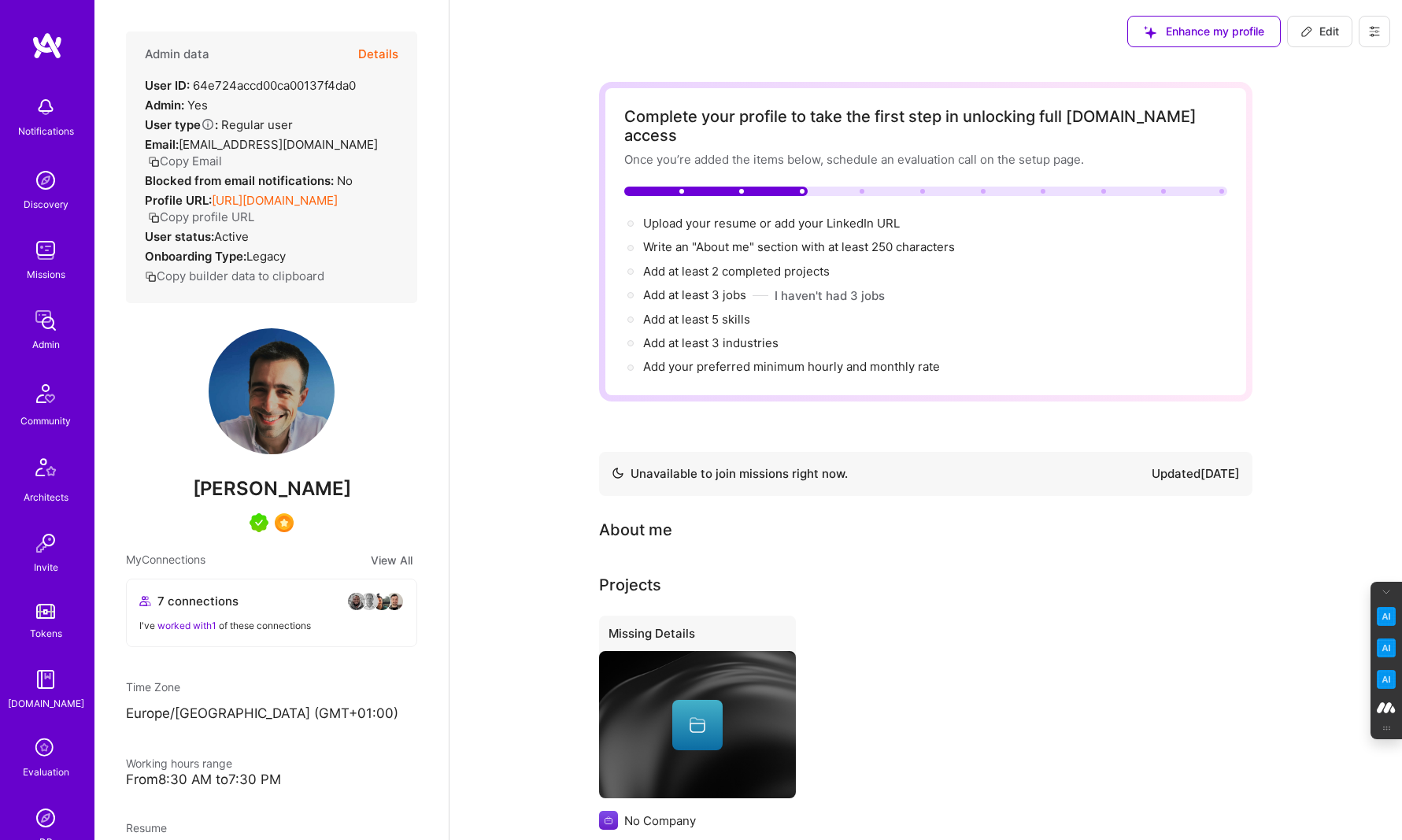
click at [1388, 25] on button at bounding box center [1374, 32] width 32 height 32
click at [1300, 148] on button "Settings" at bounding box center [1317, 148] width 146 height 40
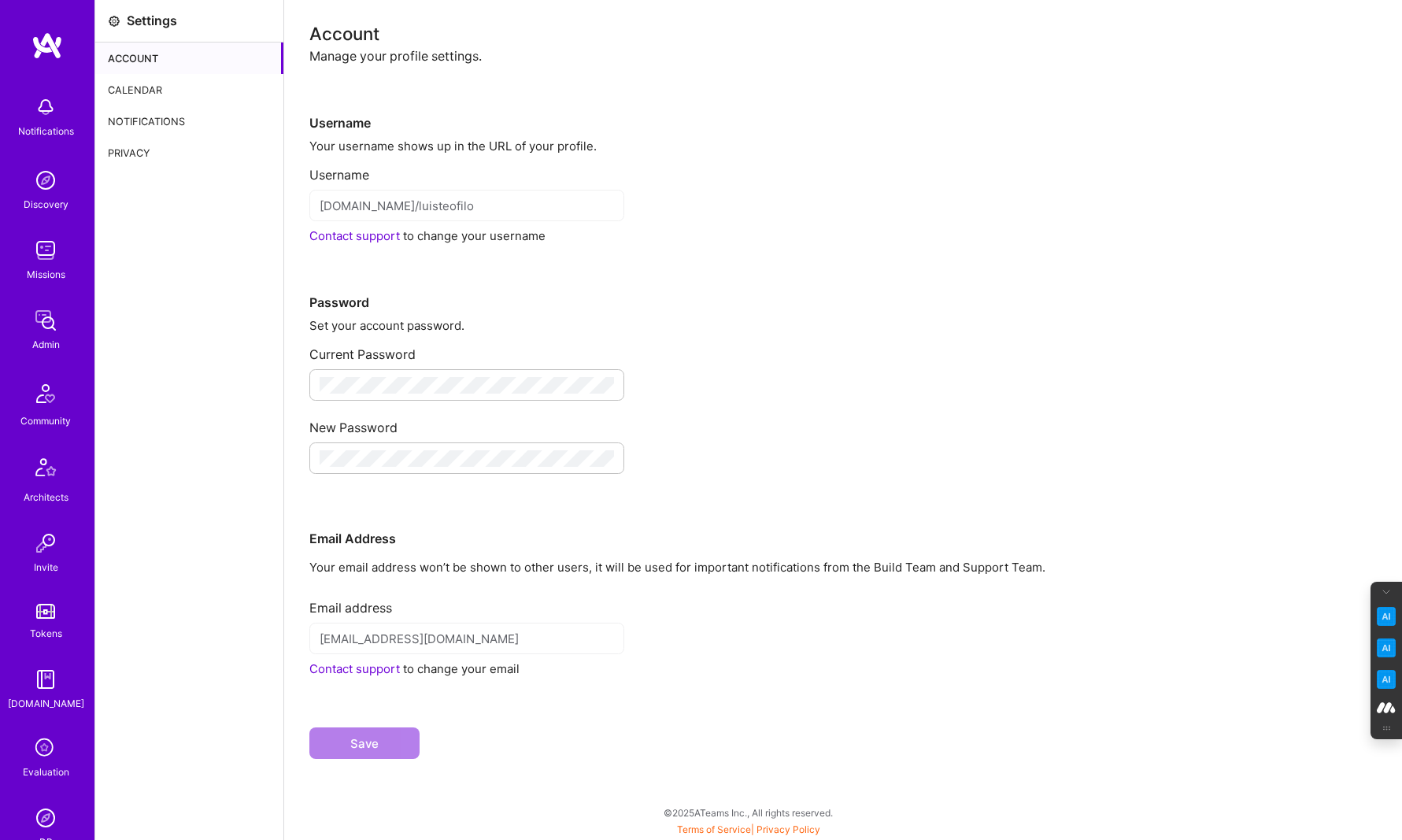
click at [148, 93] on div "Calendar" at bounding box center [189, 90] width 188 height 32
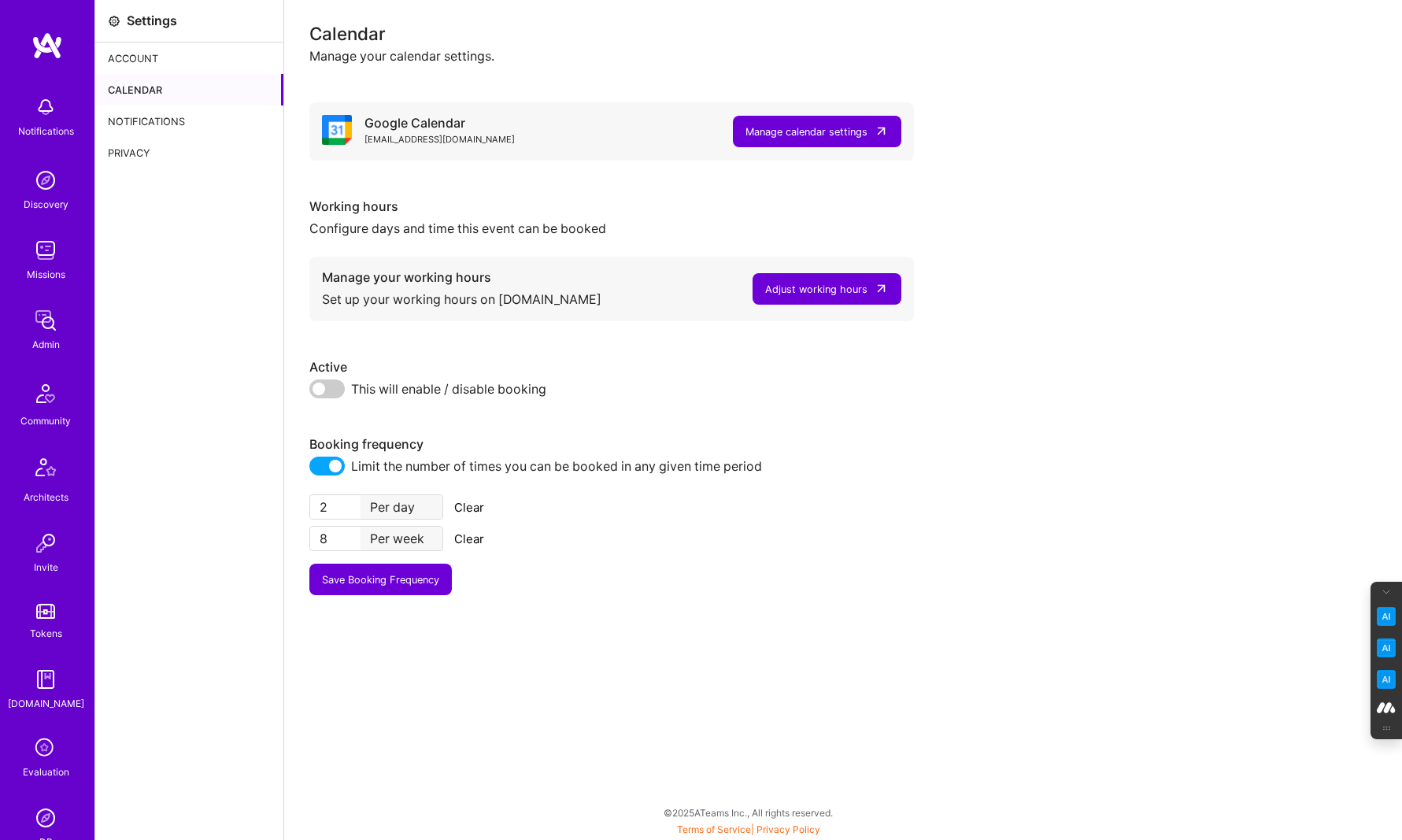
click at [843, 290] on div "Adjust working hours" at bounding box center [816, 289] width 103 height 17
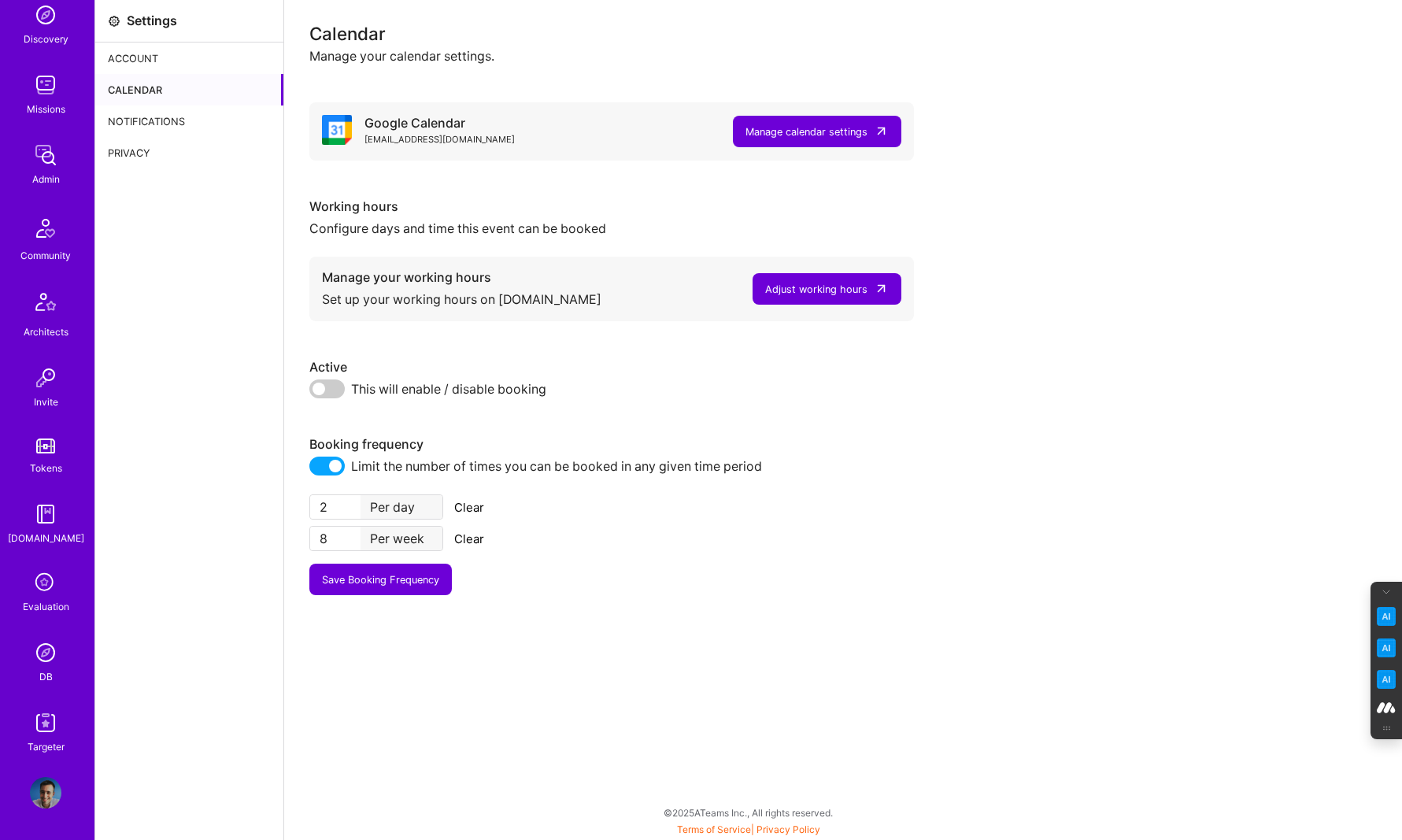
click at [49, 787] on img at bounding box center [46, 792] width 32 height 32
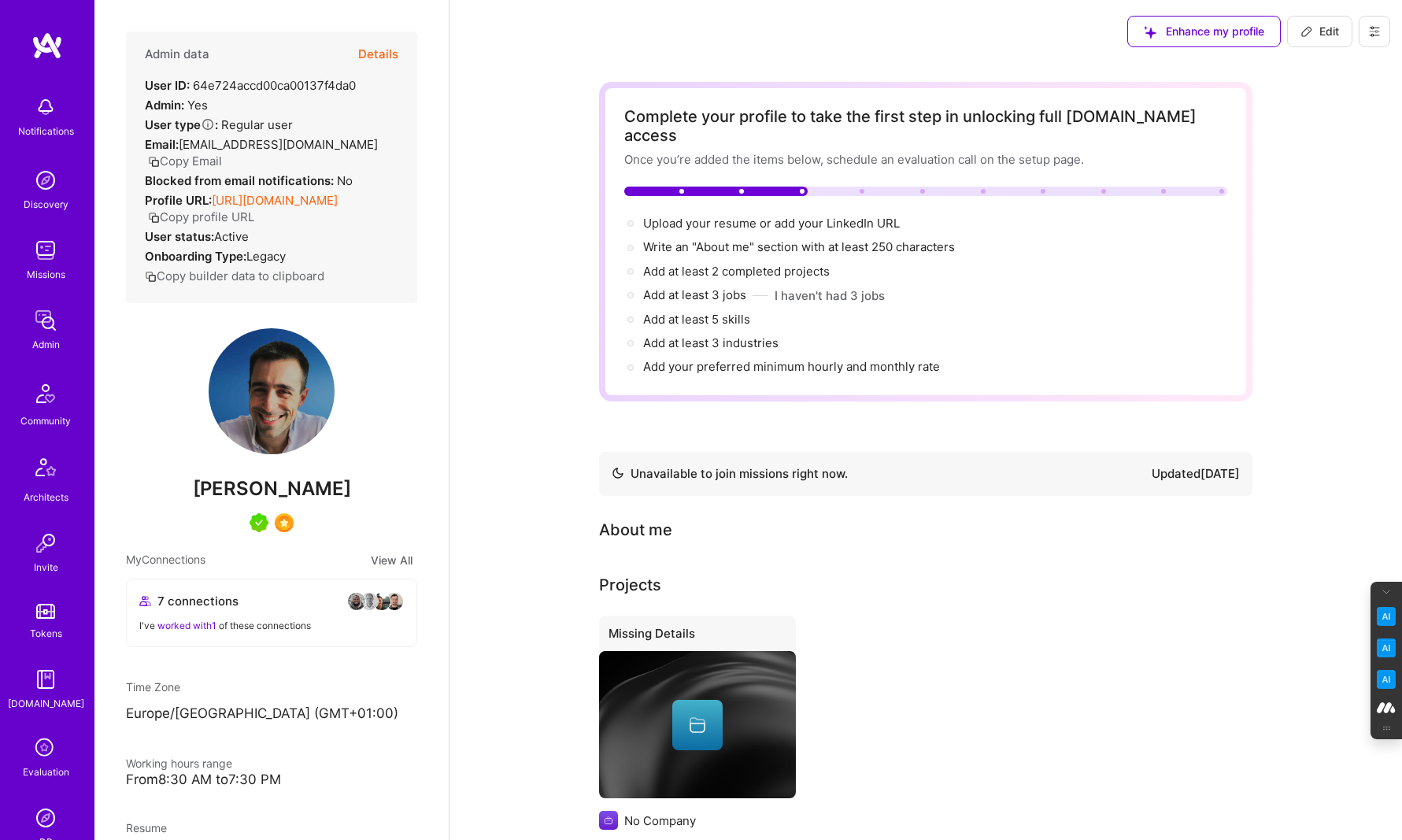
click at [1377, 37] on icon at bounding box center [1374, 31] width 13 height 12
click at [1311, 226] on button "Log Out" at bounding box center [1317, 228] width 146 height 40
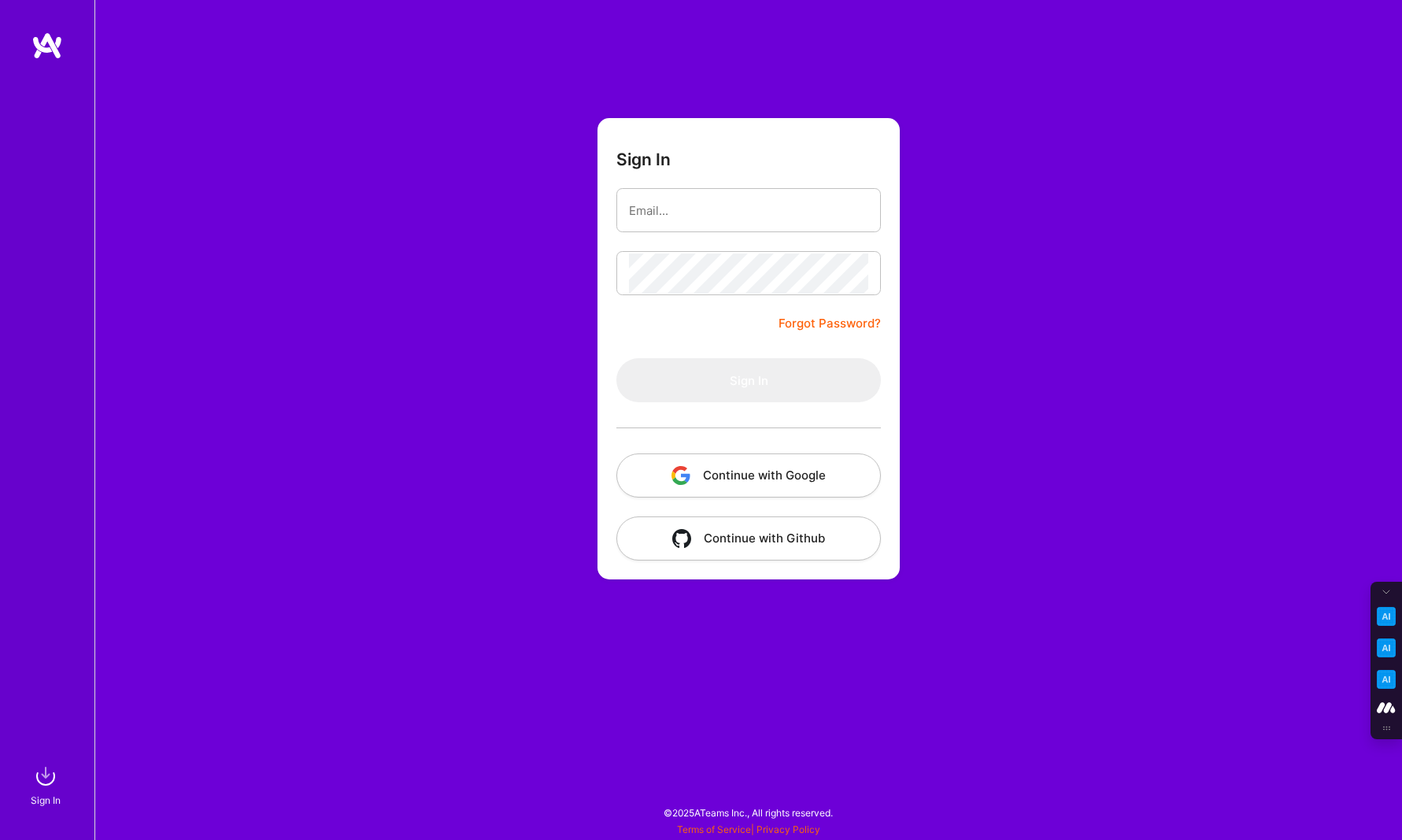
type input "[PERSON_NAME][EMAIL_ADDRESS][DOMAIN_NAME]"
click at [735, 485] on button "Continue with Google" at bounding box center [748, 475] width 264 height 44
